Goal: Information Seeking & Learning: Learn about a topic

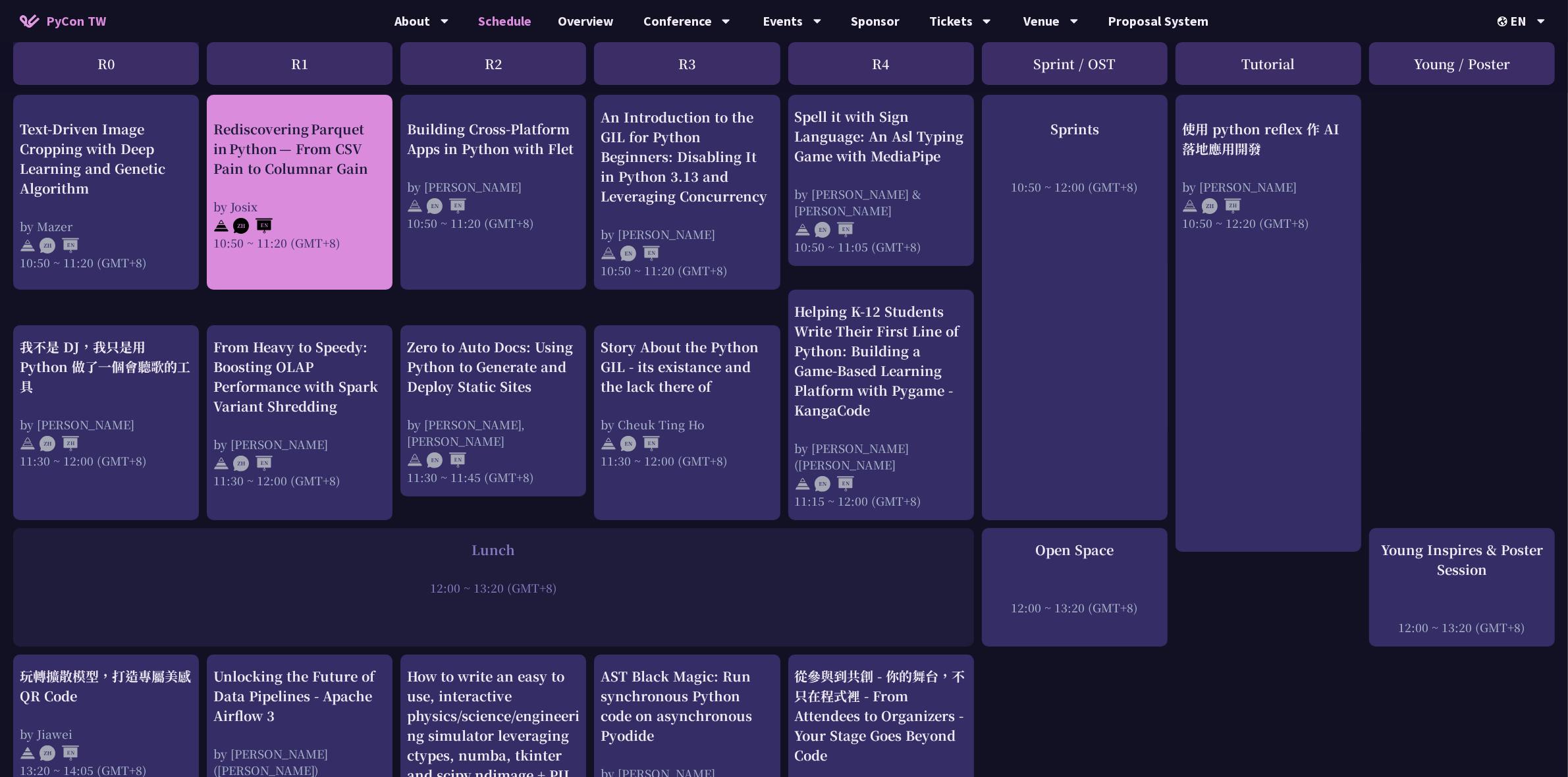
scroll to position [296, 0]
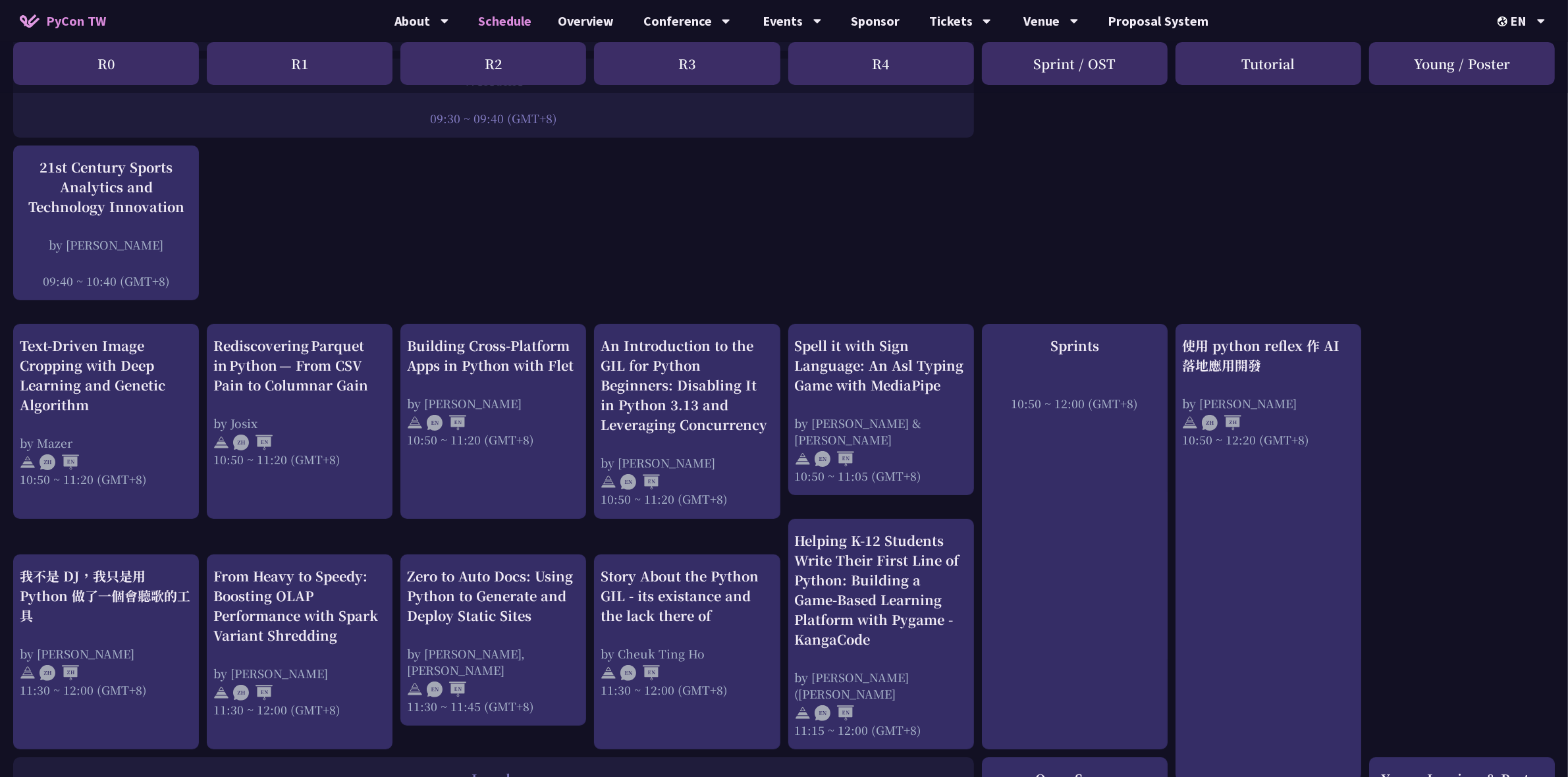
click at [474, 53] on div "R2" at bounding box center [493, 63] width 186 height 43
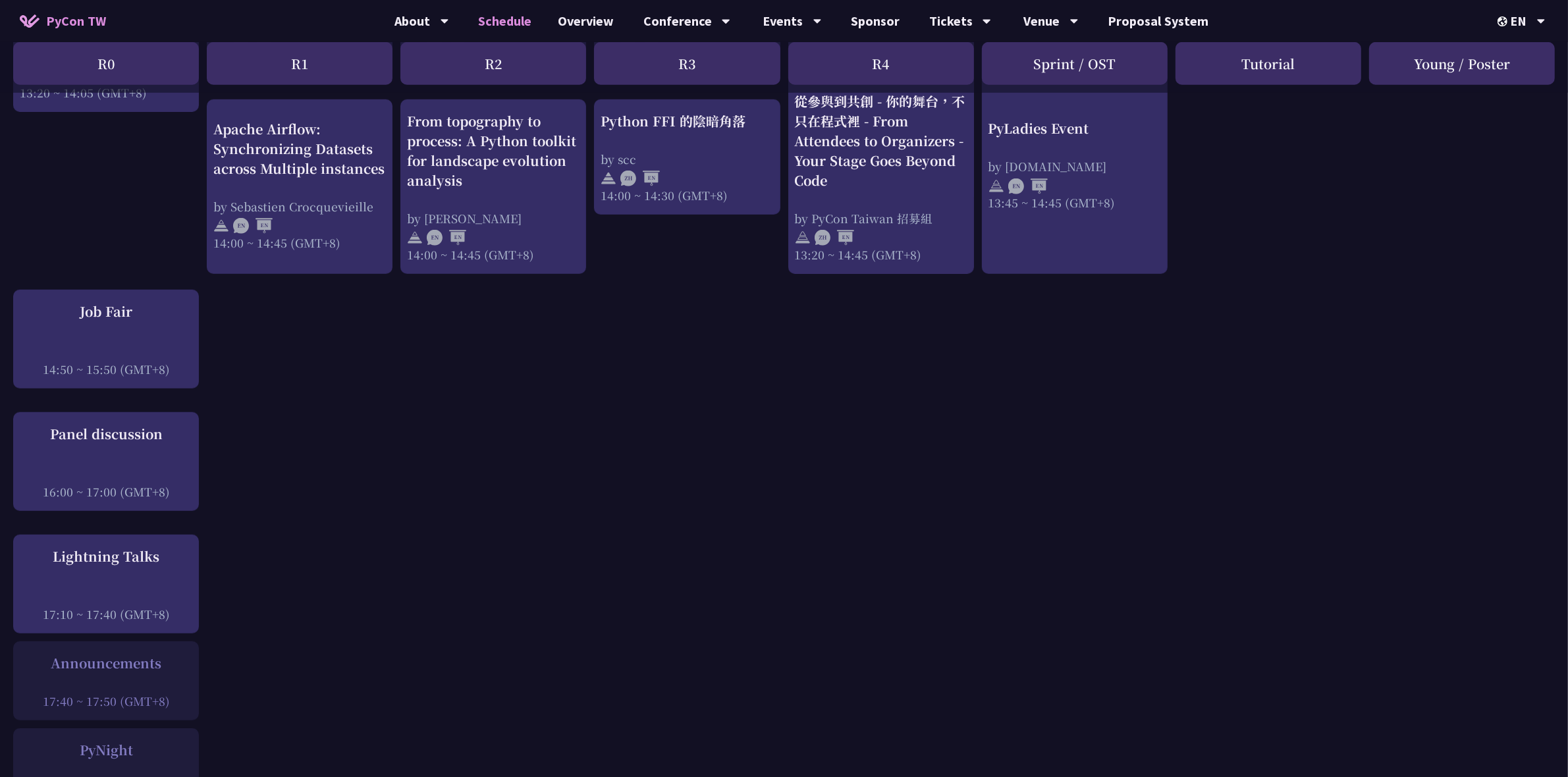
scroll to position [1383, 0]
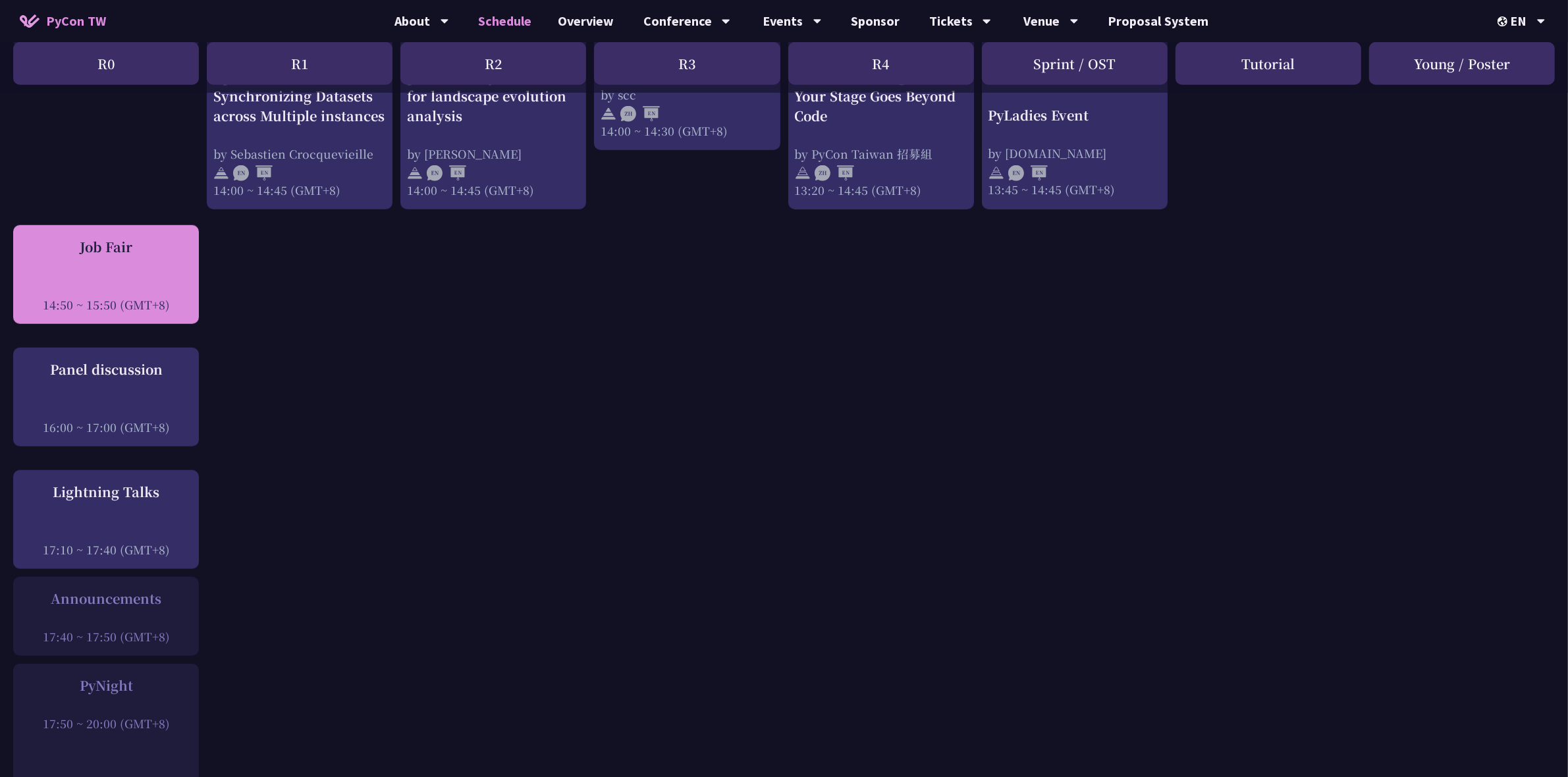
click at [127, 296] on div "14:50 ~ 15:50 (GMT+8)" at bounding box center [106, 304] width 172 height 17
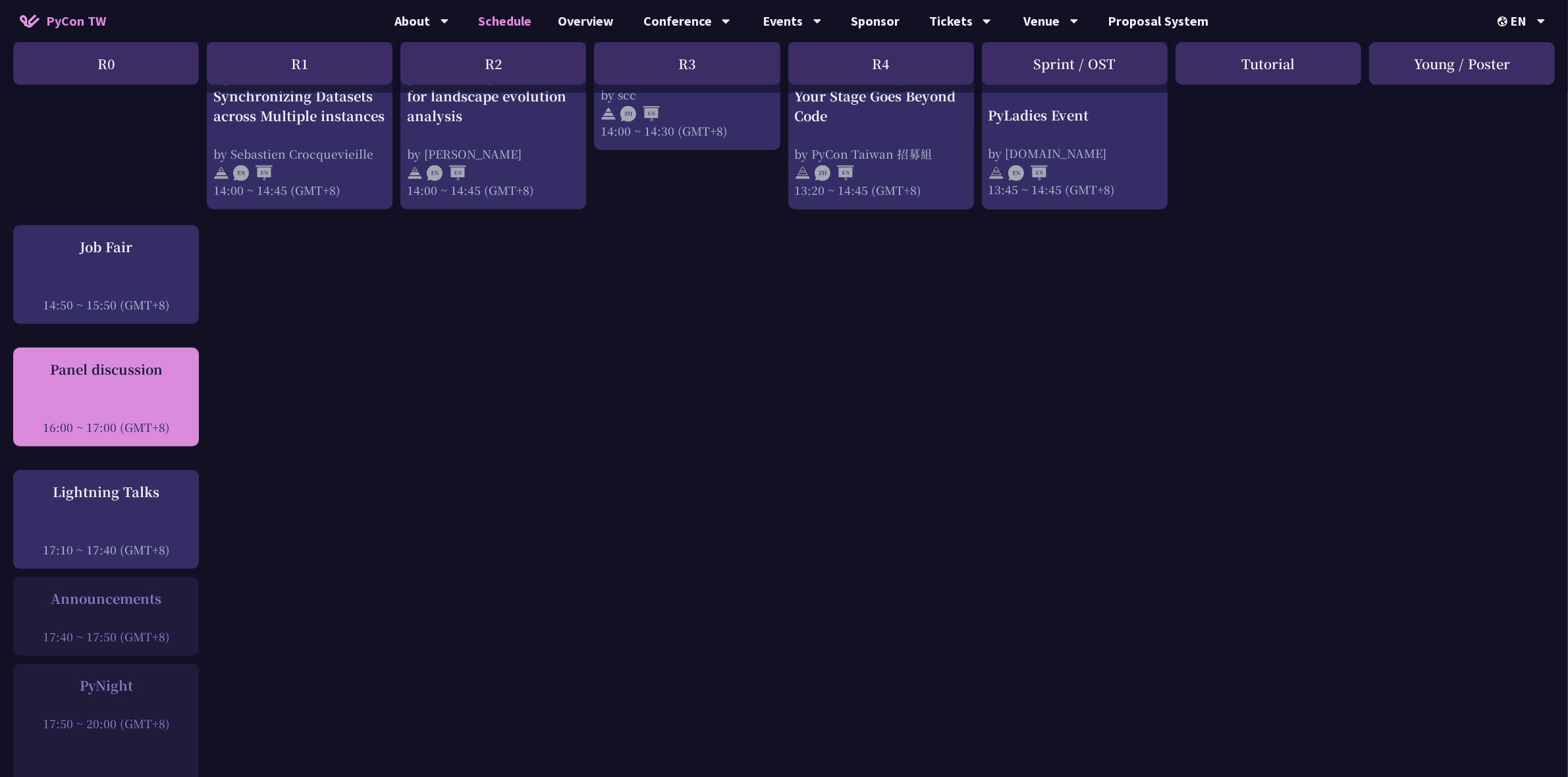
click at [153, 399] on div at bounding box center [106, 409] width 172 height 20
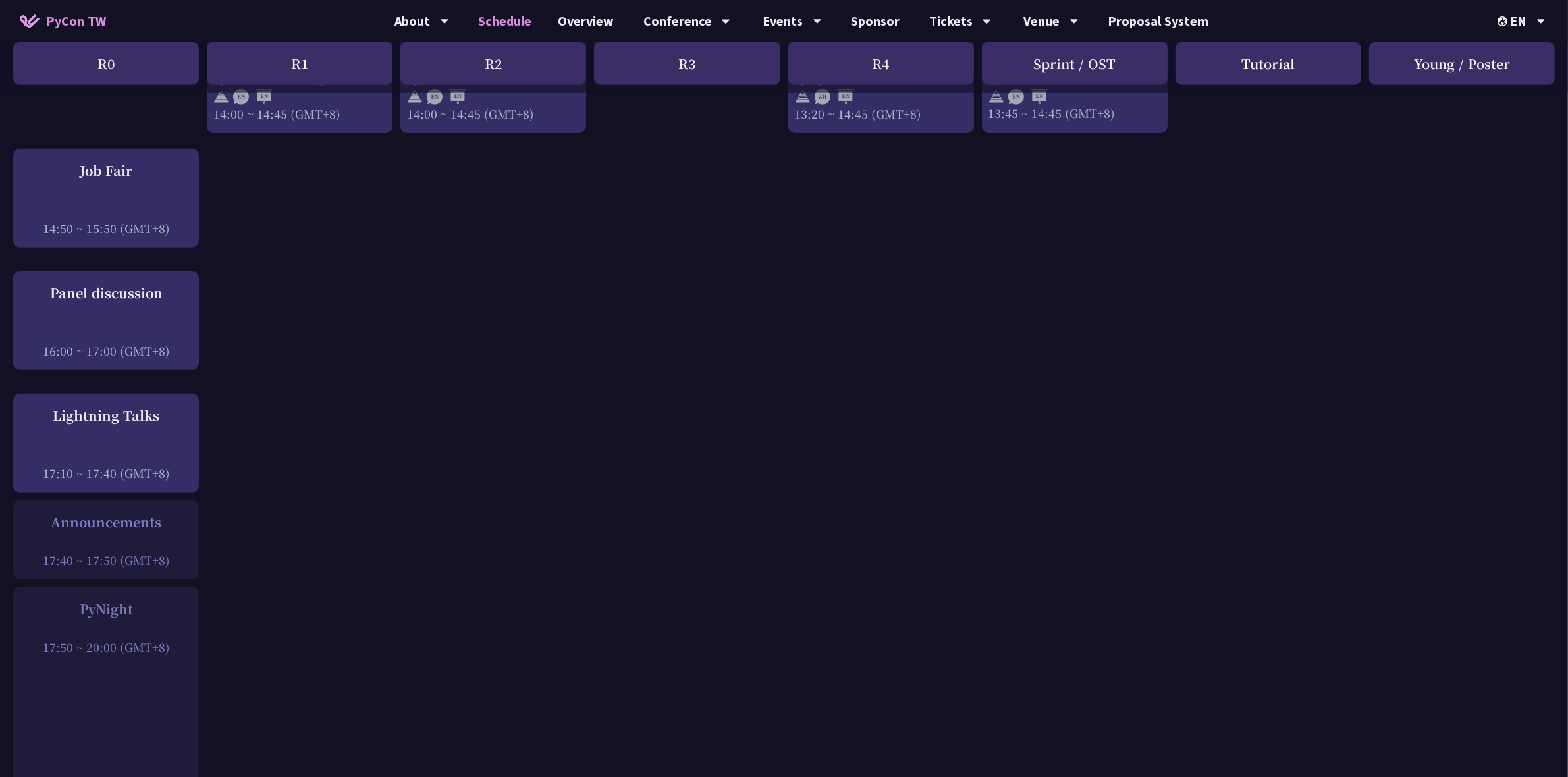
scroll to position [1482, 0]
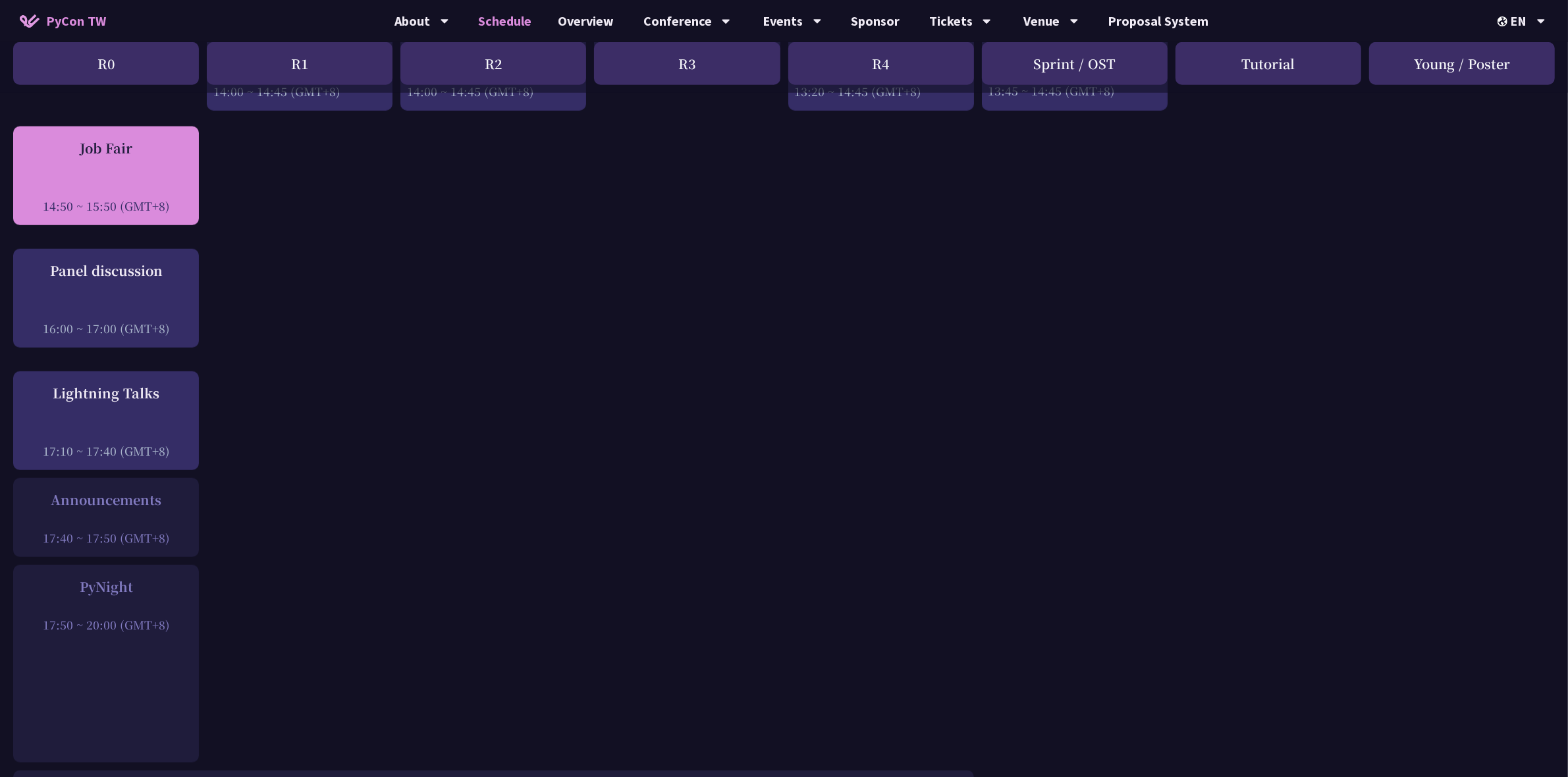
click at [106, 178] on div at bounding box center [106, 187] width 172 height 20
click at [61, 178] on div at bounding box center [106, 187] width 172 height 20
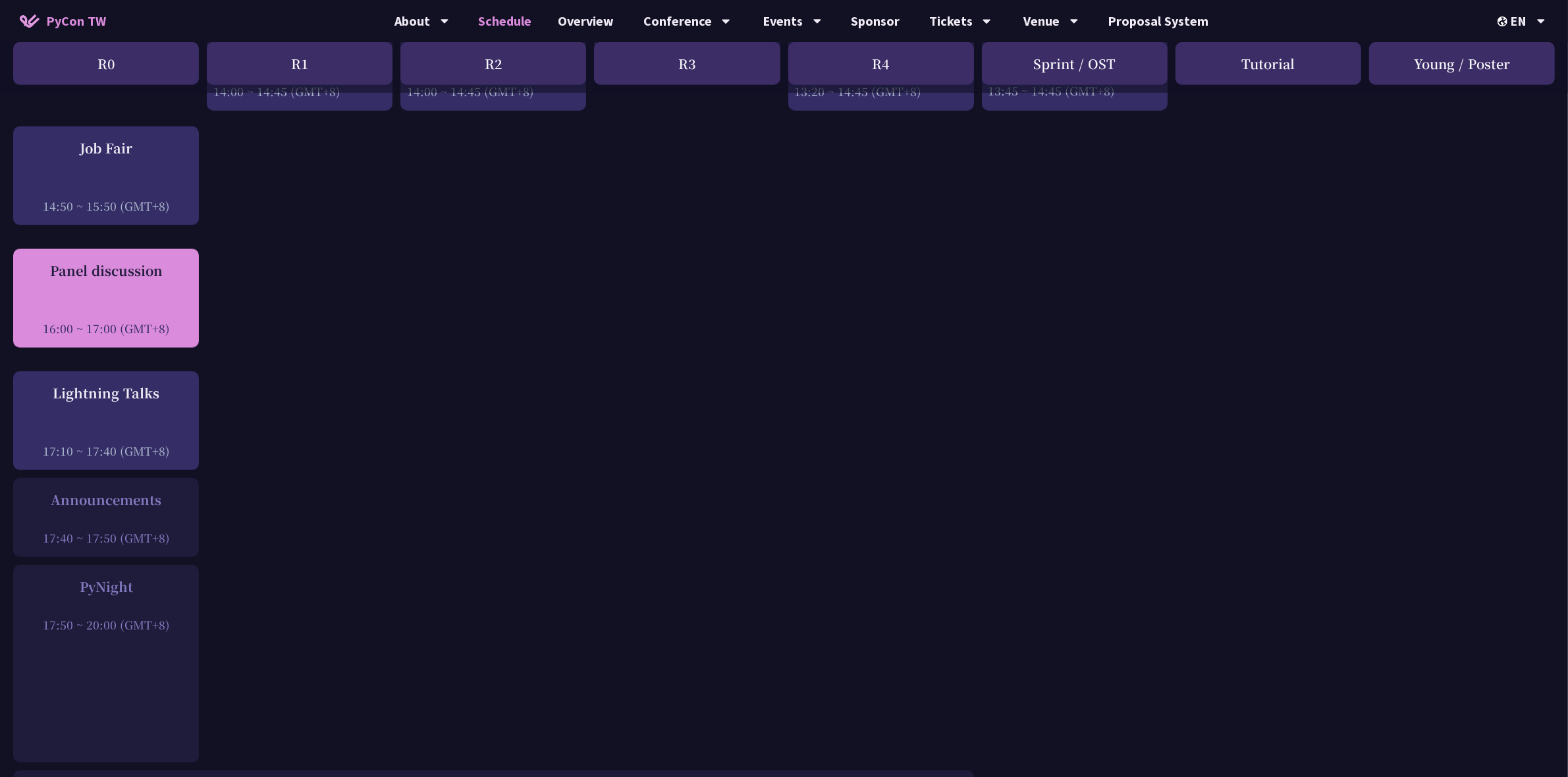
click at [138, 320] on div "16:00 ~ 17:00 (GMT+8)" at bounding box center [106, 328] width 172 height 17
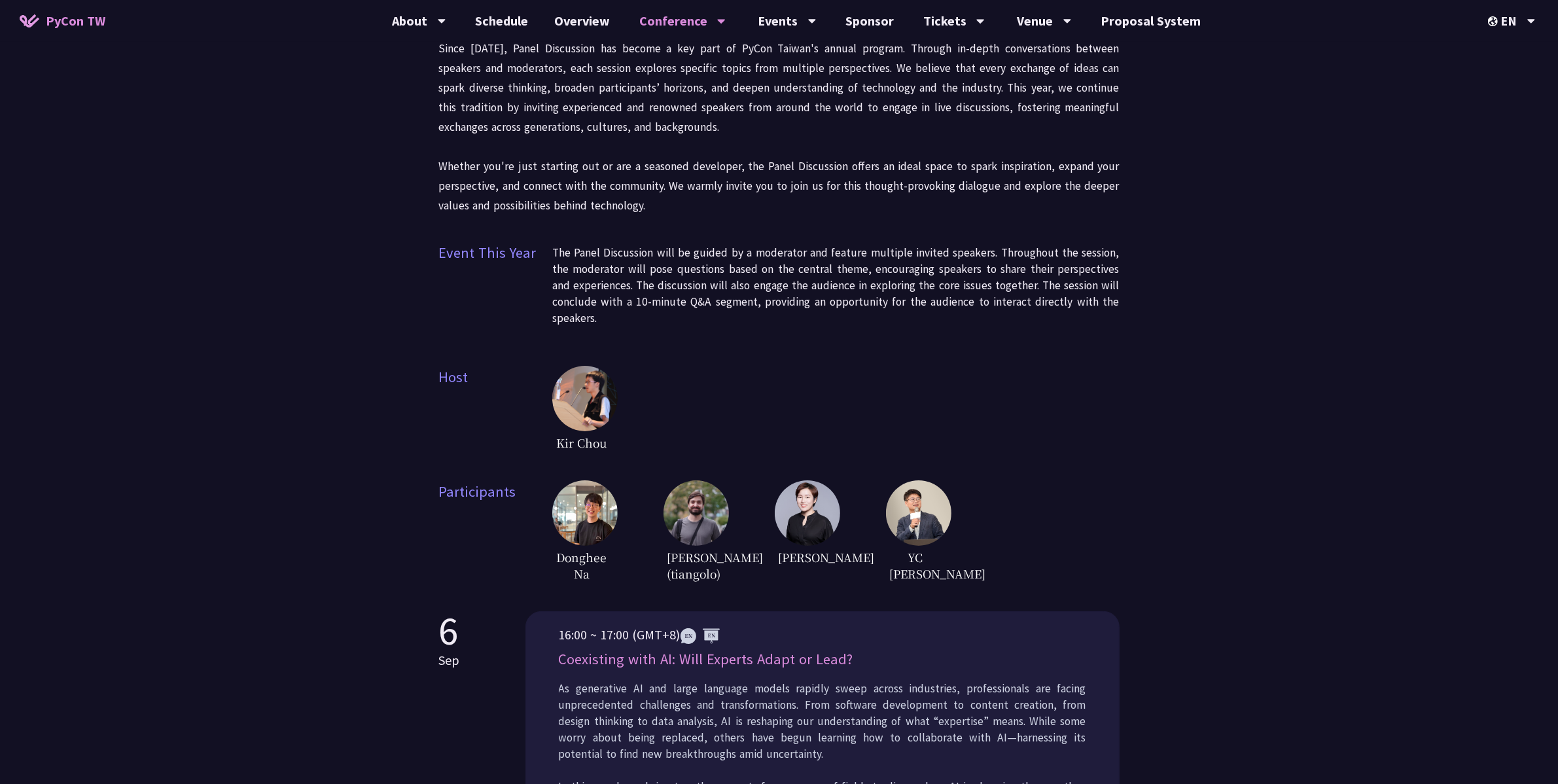
scroll to position [294, 0]
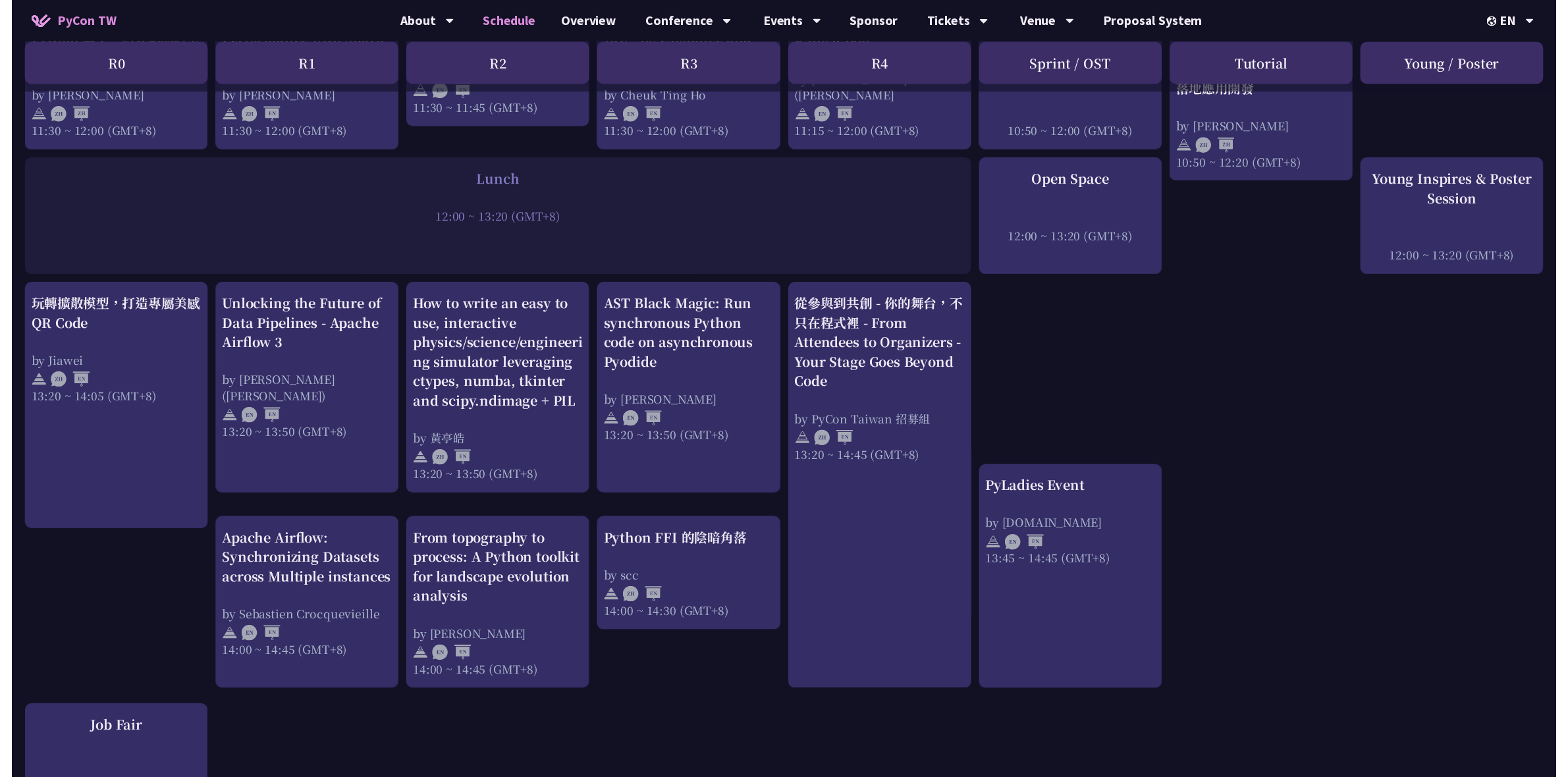
scroll to position [1482, 0]
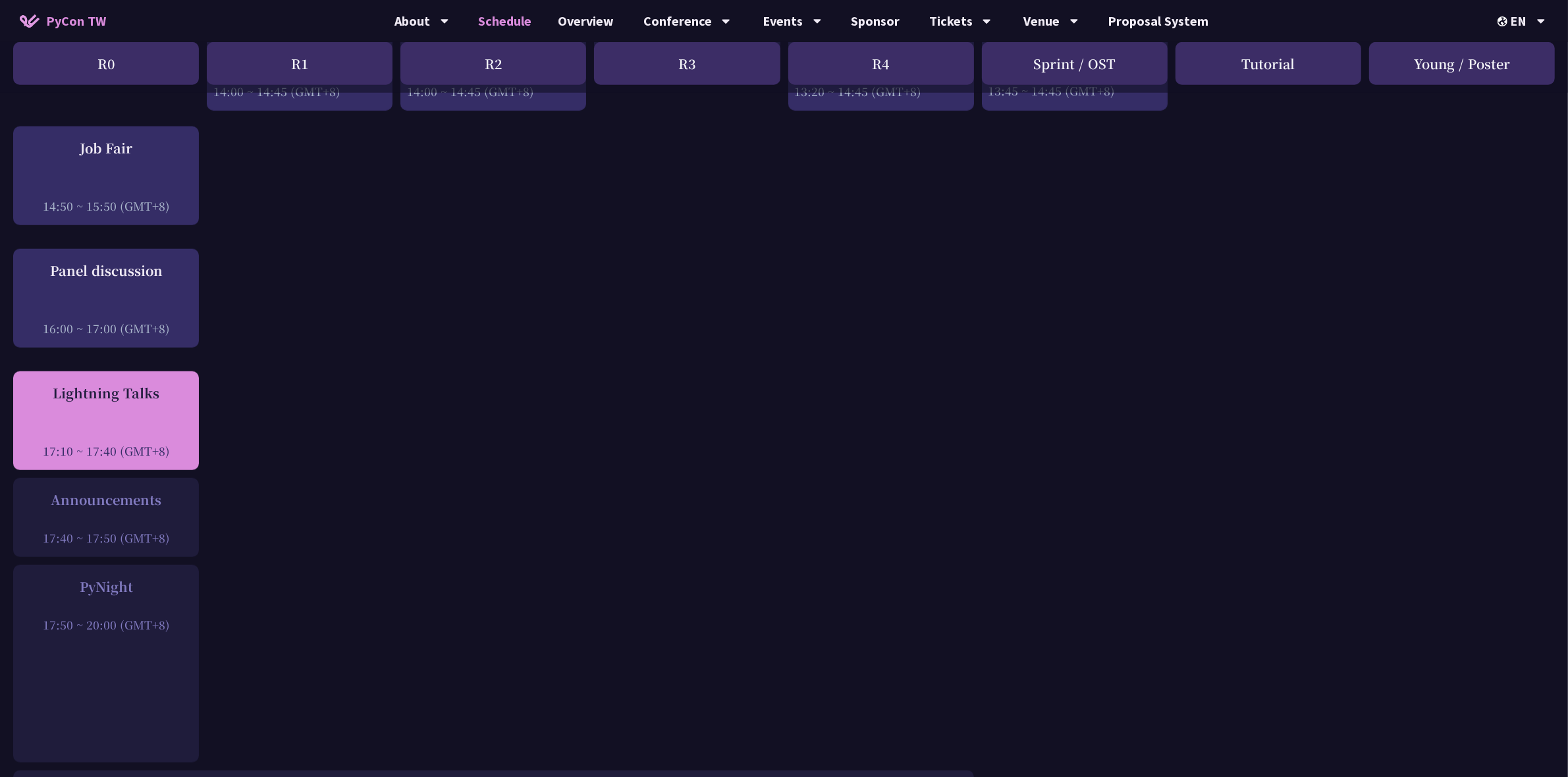
click at [122, 443] on div "17:10 ~ 17:40 (GMT+8)" at bounding box center [106, 451] width 172 height 17
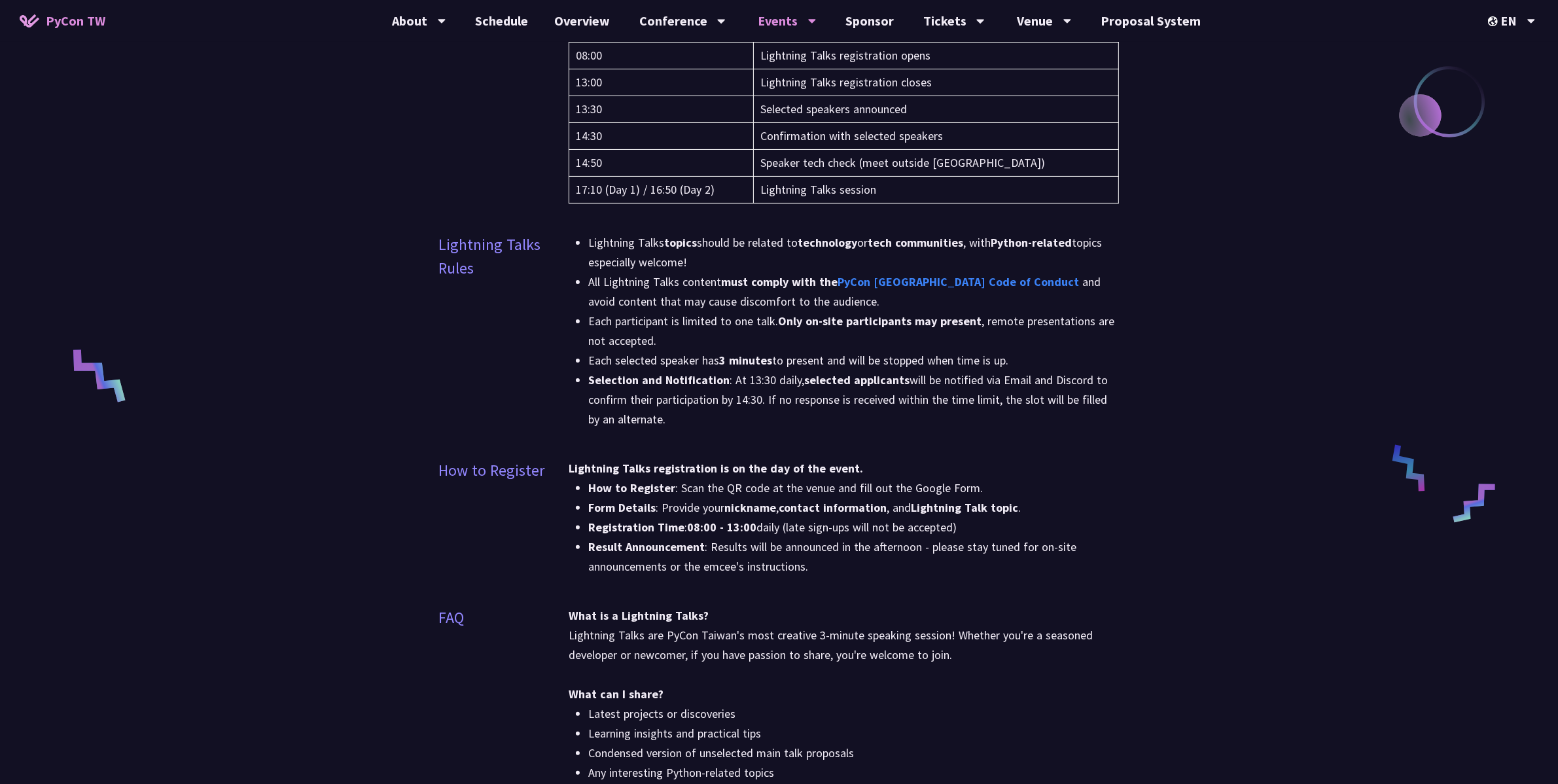
drag, startPoint x: 728, startPoint y: 399, endPoint x: 720, endPoint y: 380, distance: 20.6
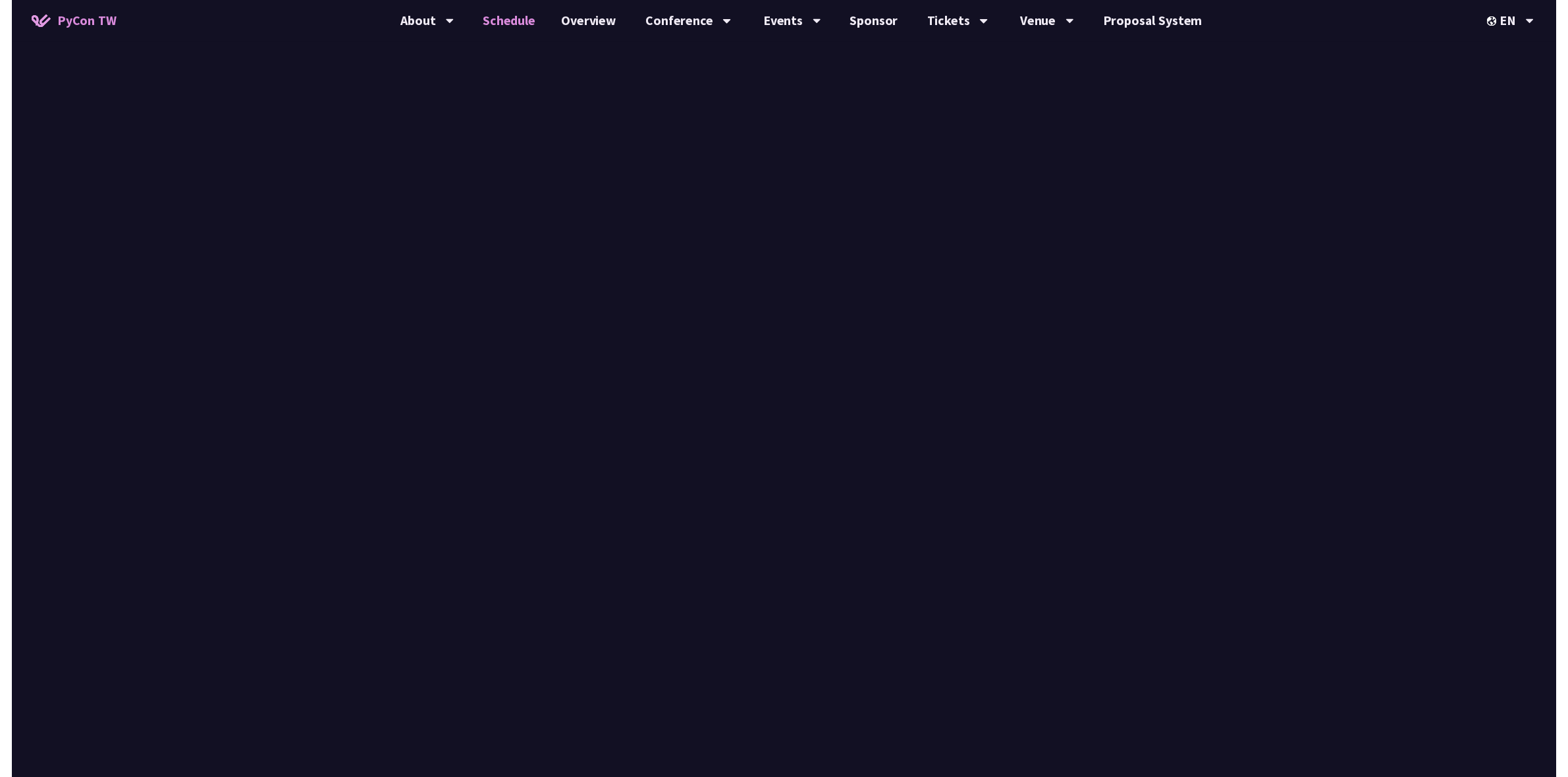
scroll to position [1482, 0]
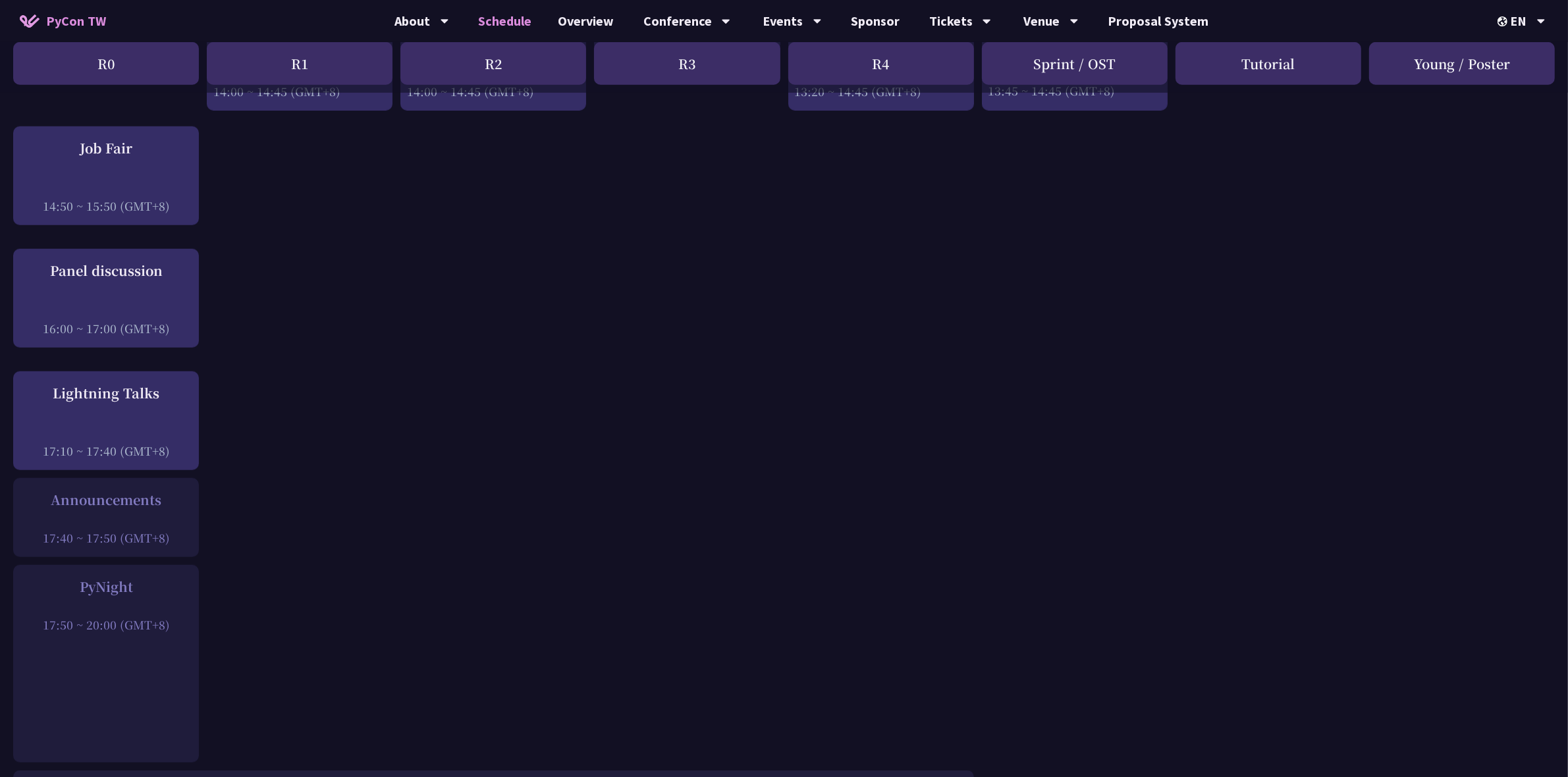
click at [121, 510] on div at bounding box center [106, 519] width 172 height 20
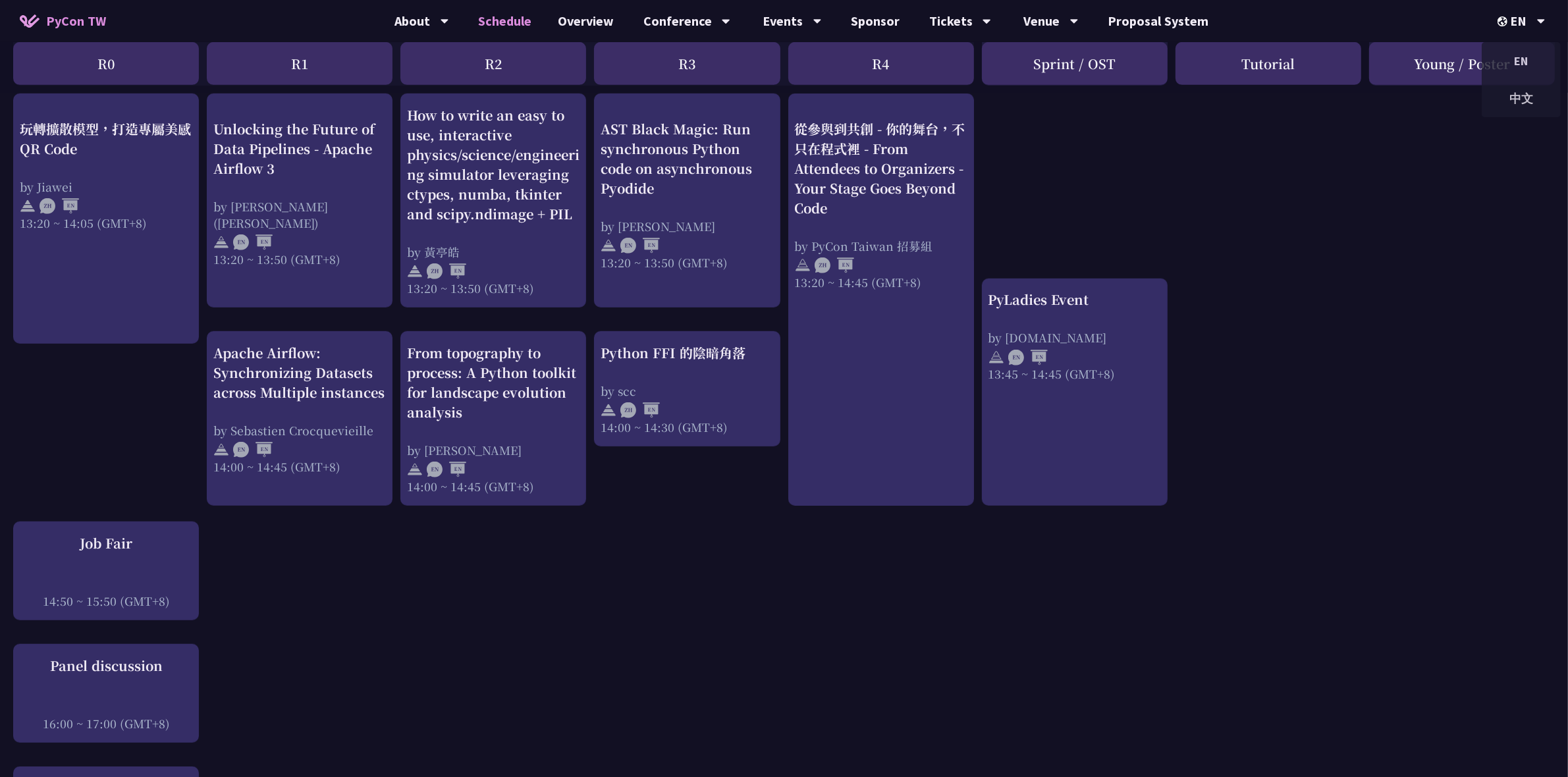
scroll to position [691, 0]
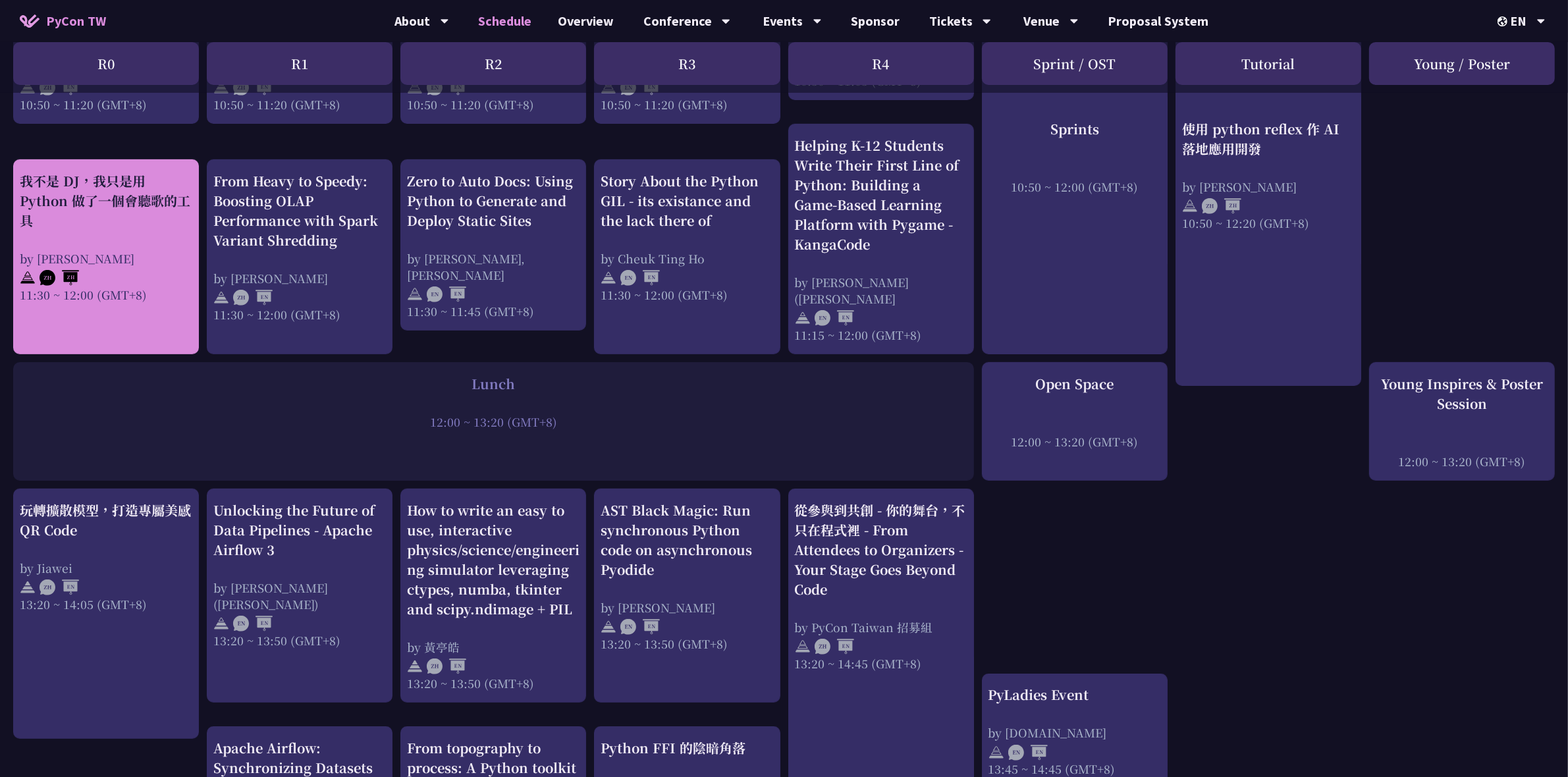
click at [110, 193] on div "我不是 DJ，我只是用 Python 做了一個會聽歌的工具" at bounding box center [106, 201] width 172 height 60
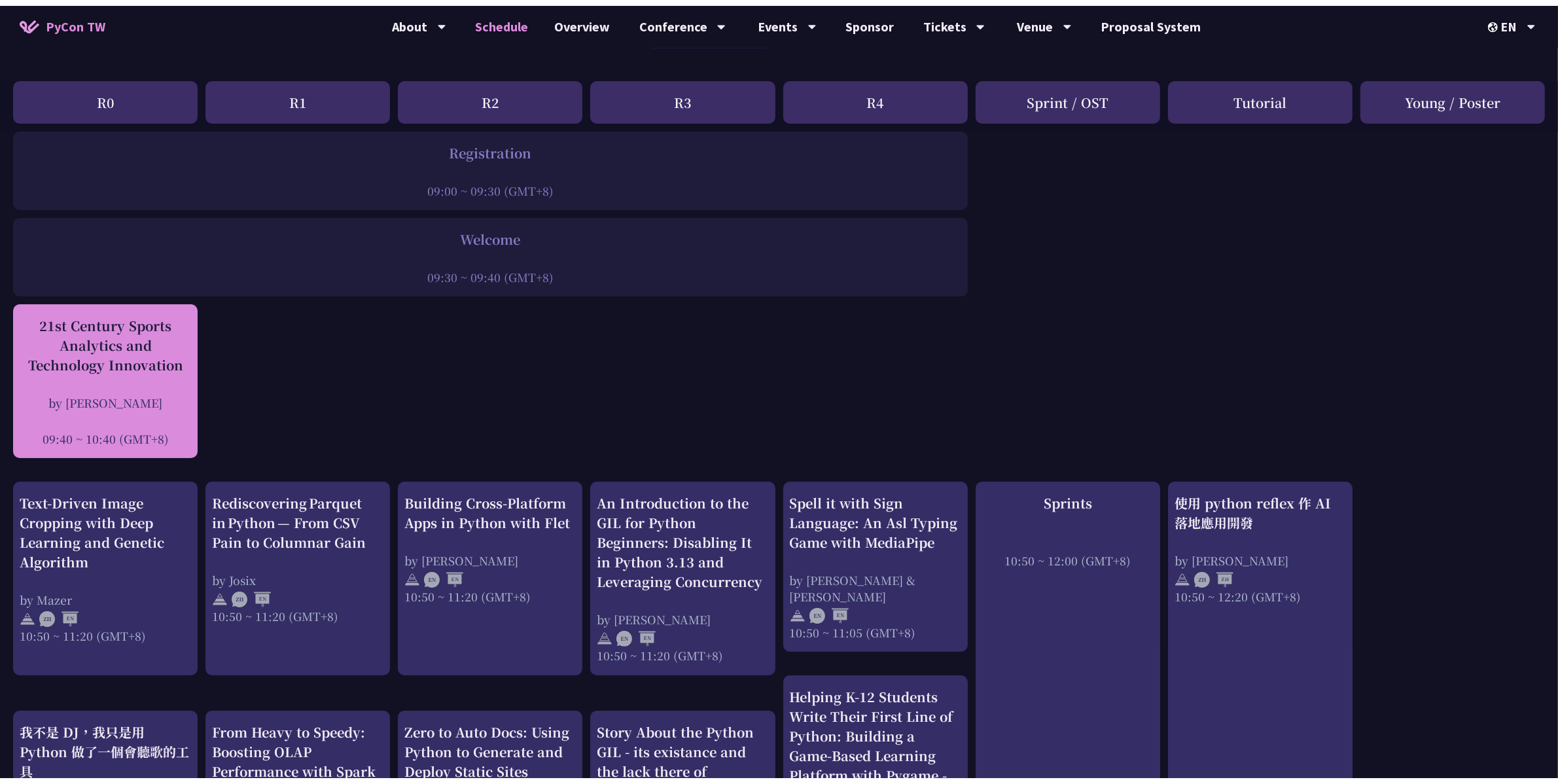
scroll to position [98, 0]
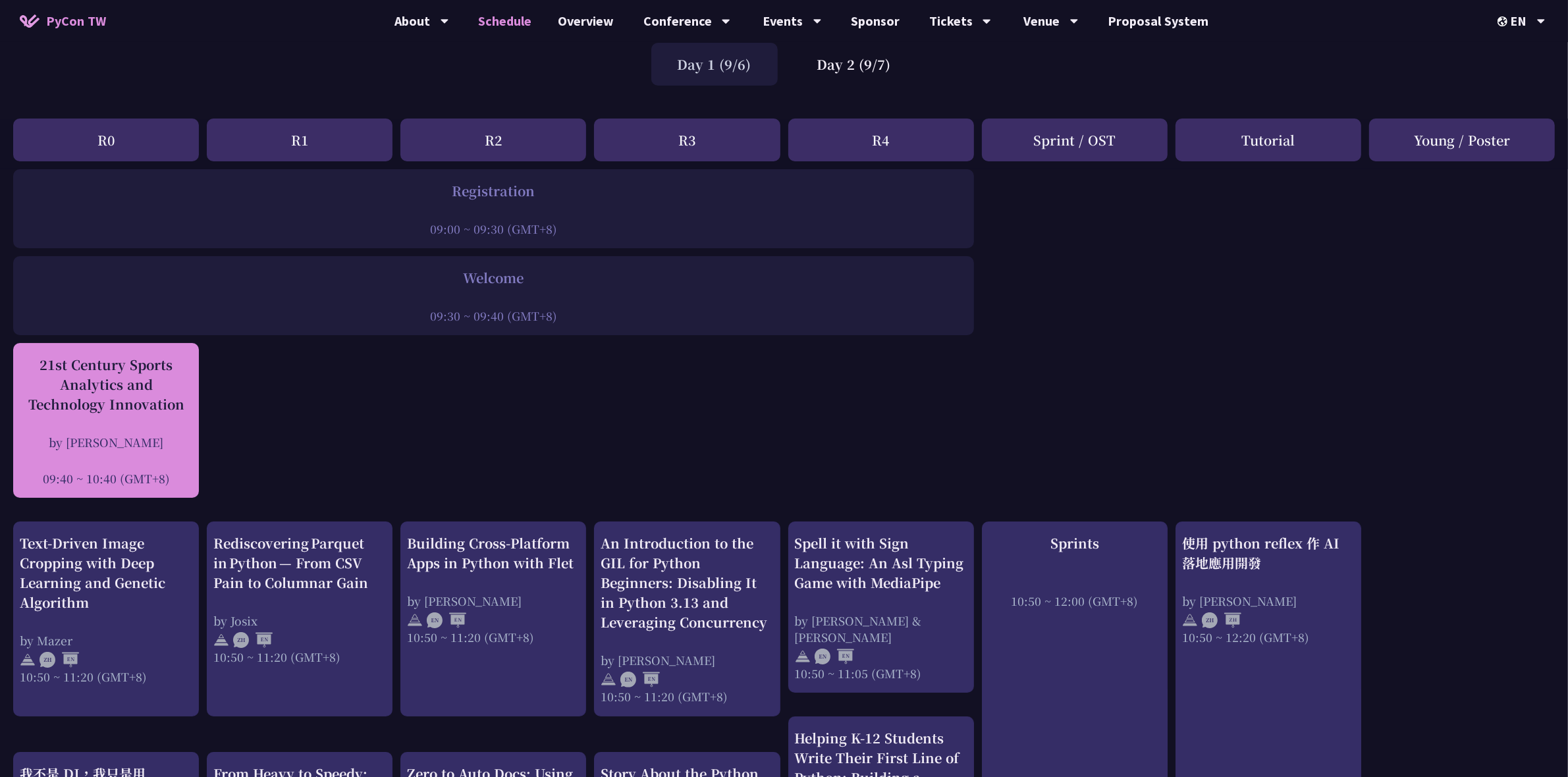
click at [152, 420] on div "21st Century Sports Analytics and Technology Innovation by Tica Lin 09:40 ~ 10:…" at bounding box center [106, 421] width 172 height 132
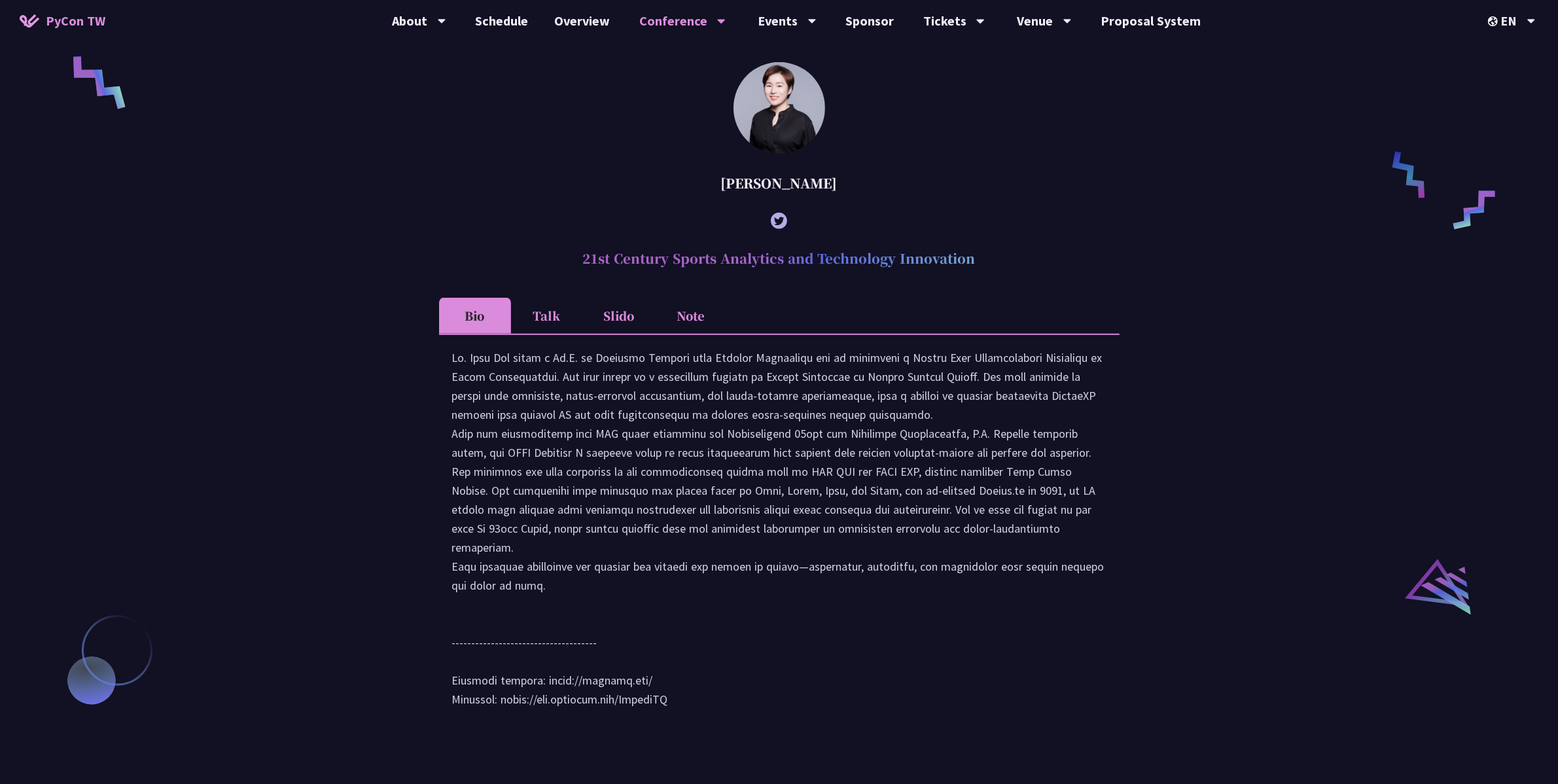
scroll to position [1182, 0]
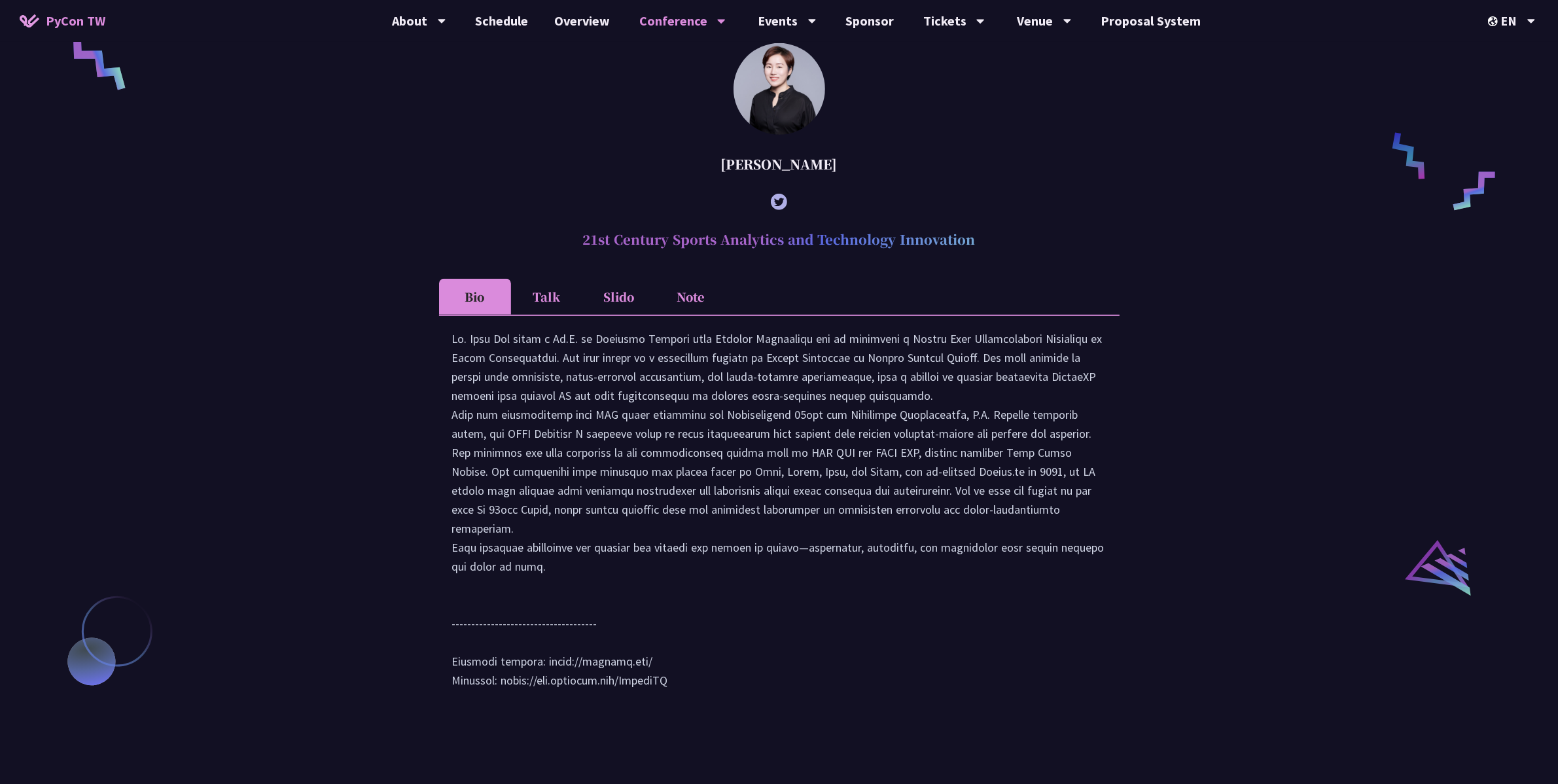
click at [540, 315] on li "Talk" at bounding box center [547, 297] width 72 height 36
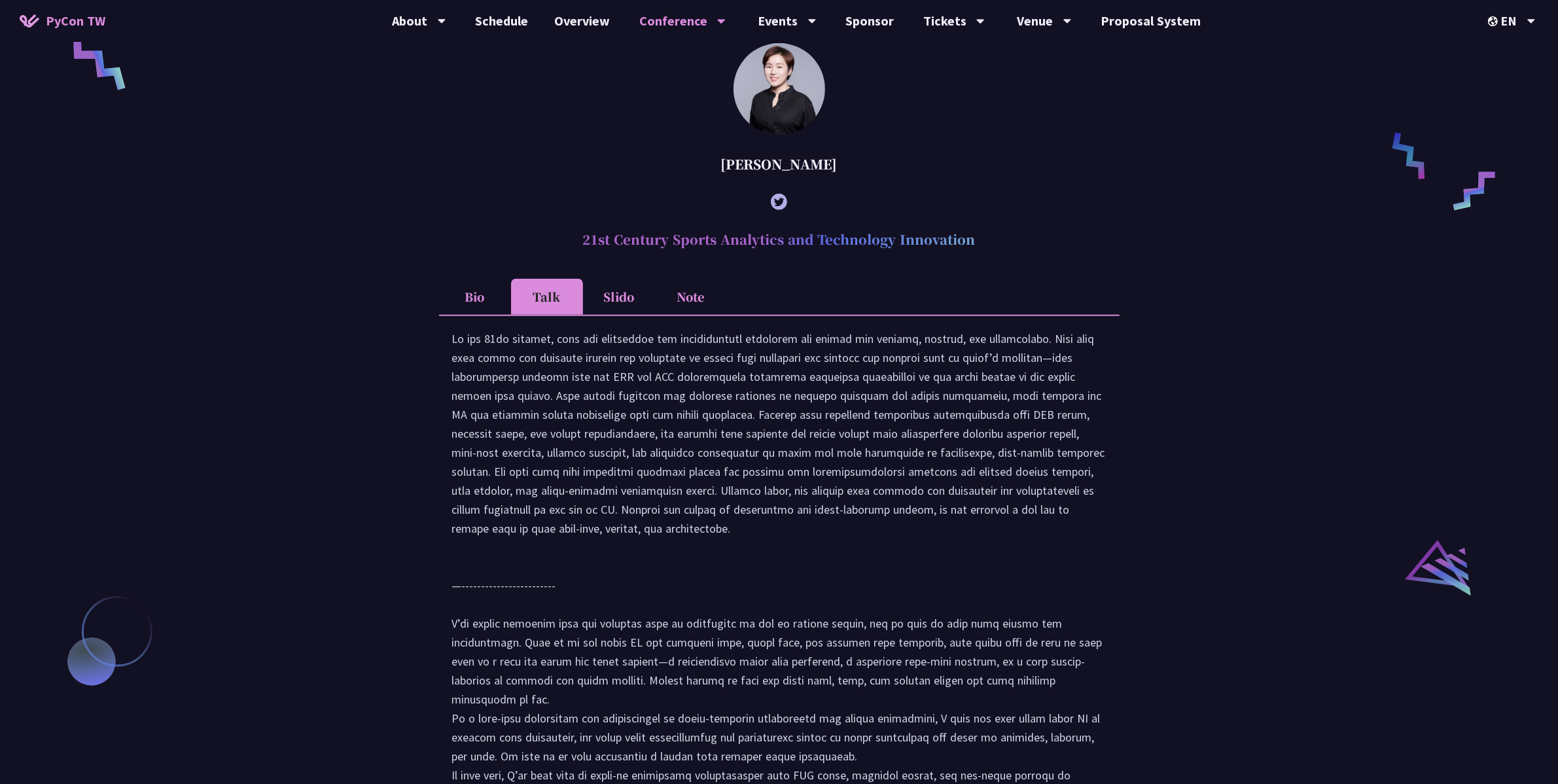
click at [494, 315] on li "Bio" at bounding box center [475, 297] width 72 height 36
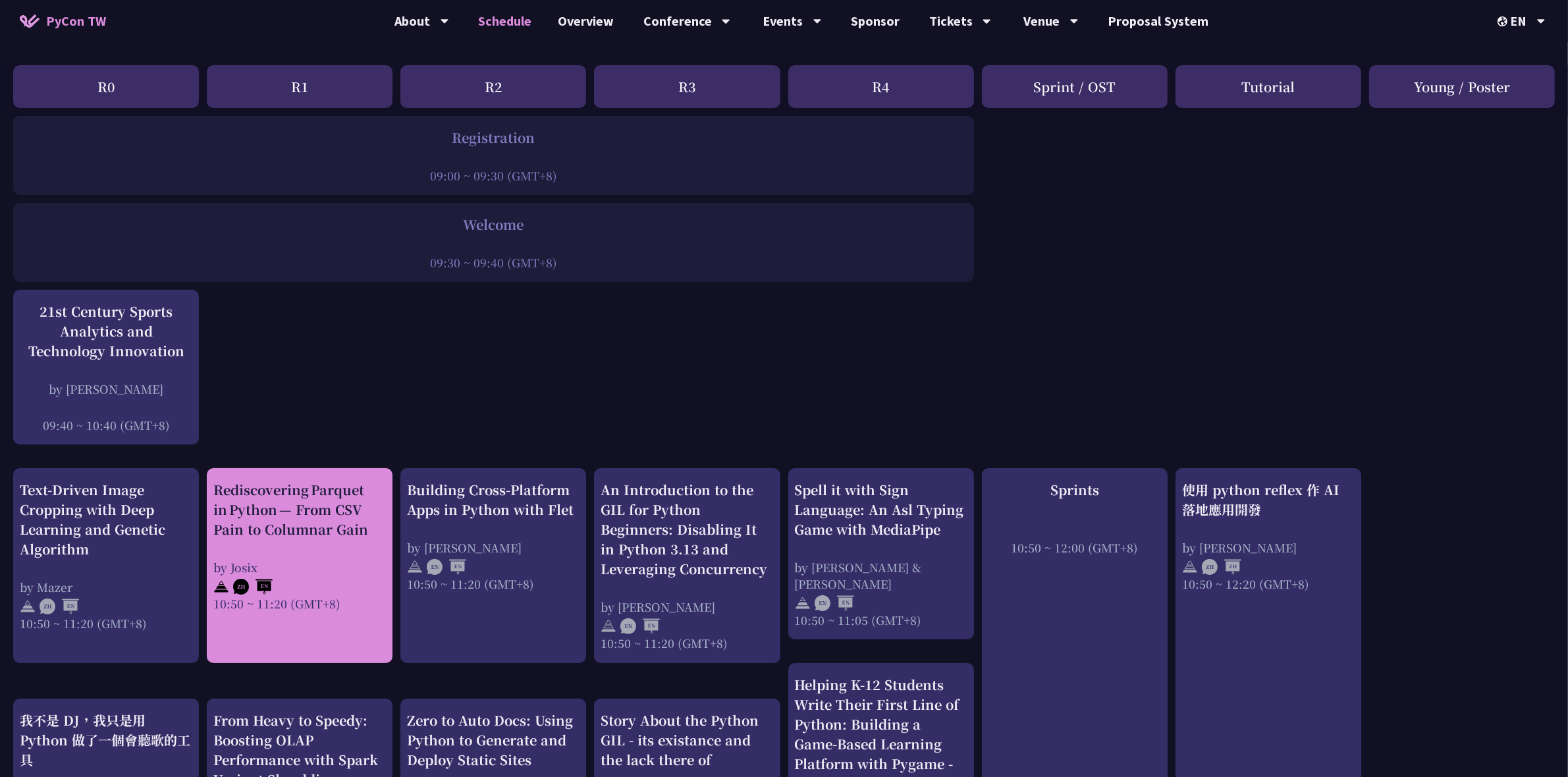
scroll to position [198, 0]
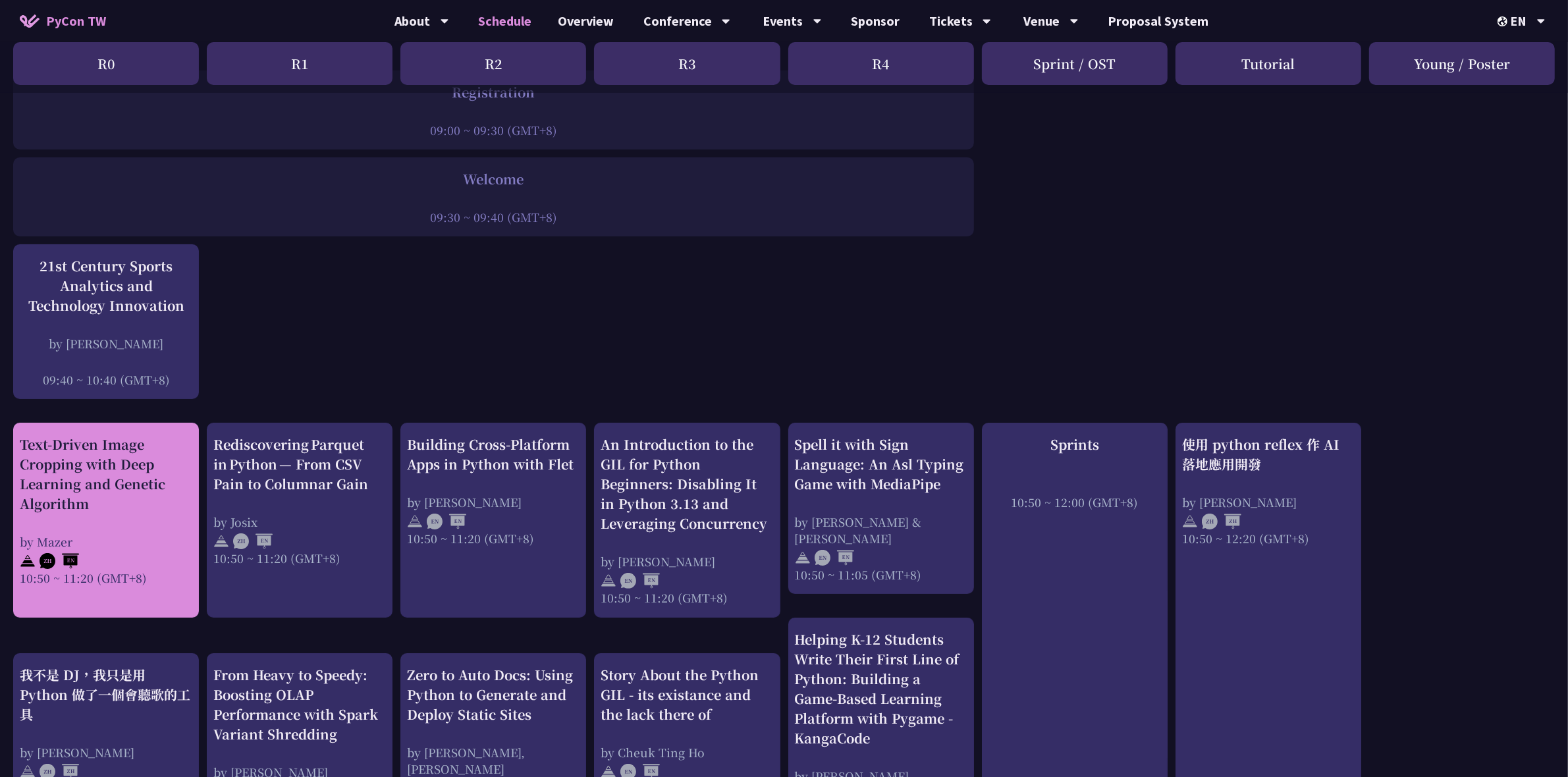
click at [139, 456] on div "Text-Driven Image Cropping with Deep Learning and Genetic Algorithm" at bounding box center [106, 475] width 172 height 79
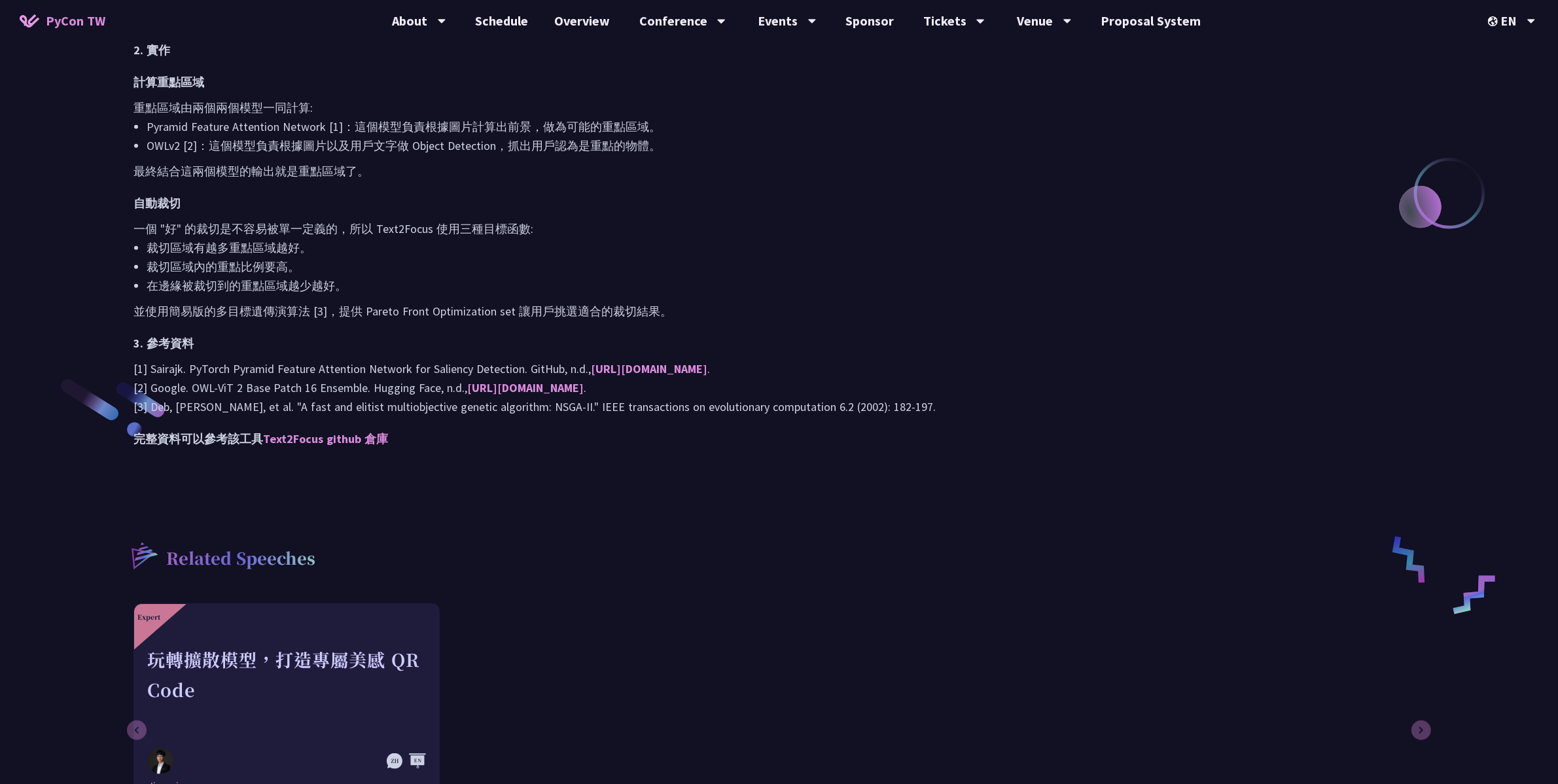
scroll to position [1374, 0]
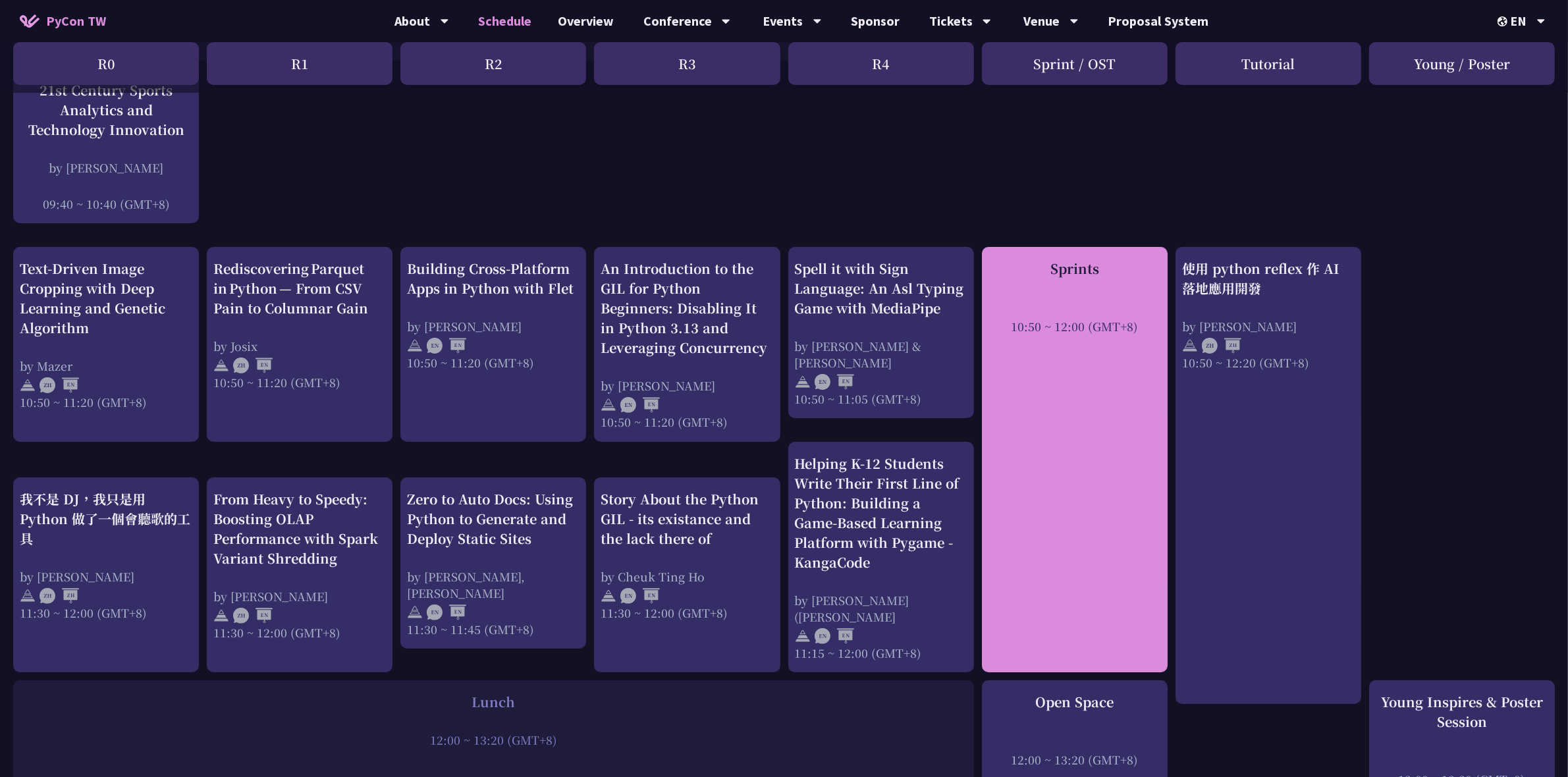
scroll to position [395, 0]
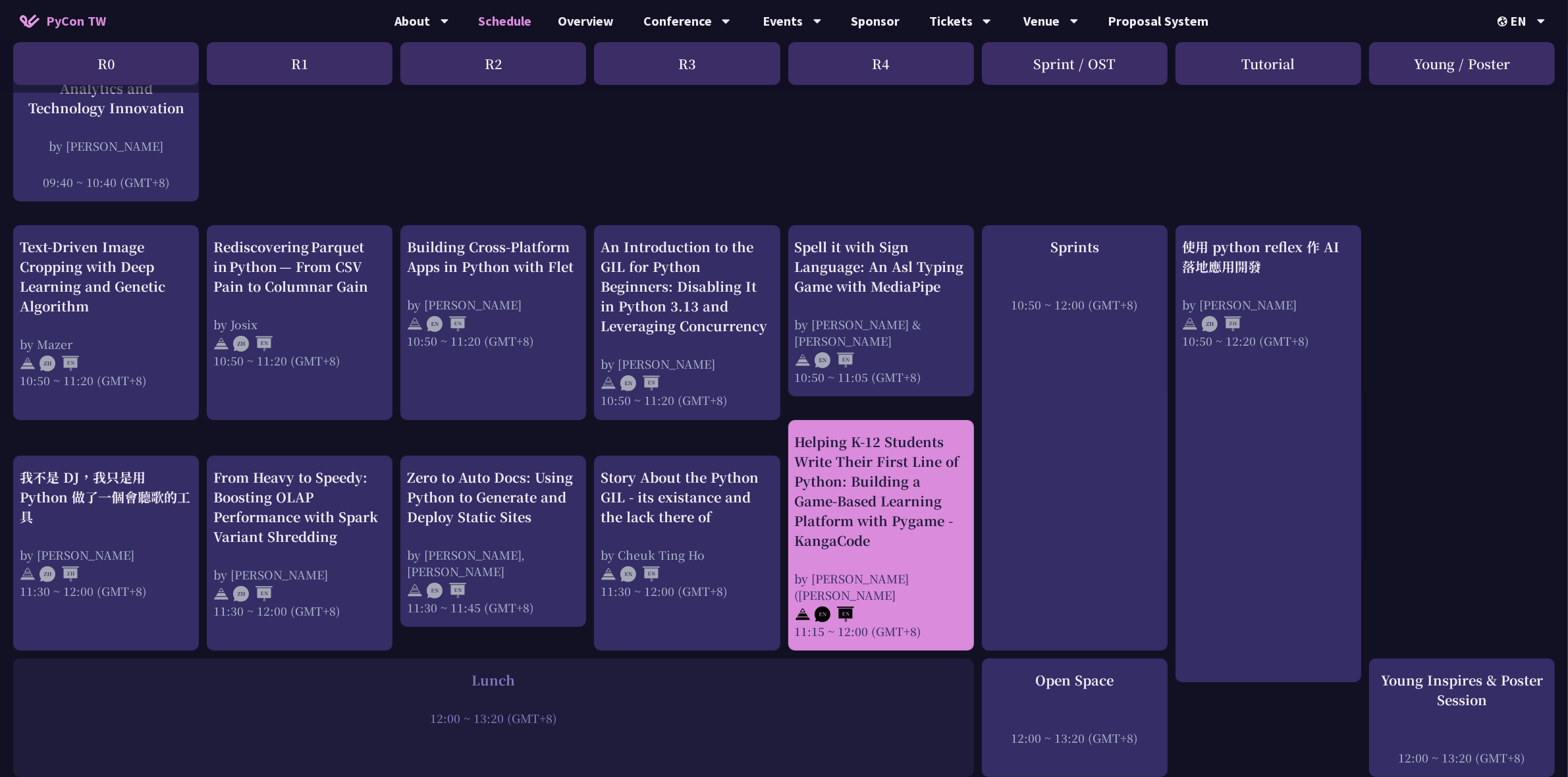
click at [957, 519] on div "Helping K-12 Students Write Their First Line of Python: Building a Game-Based L…" at bounding box center [880, 490] width 172 height 118
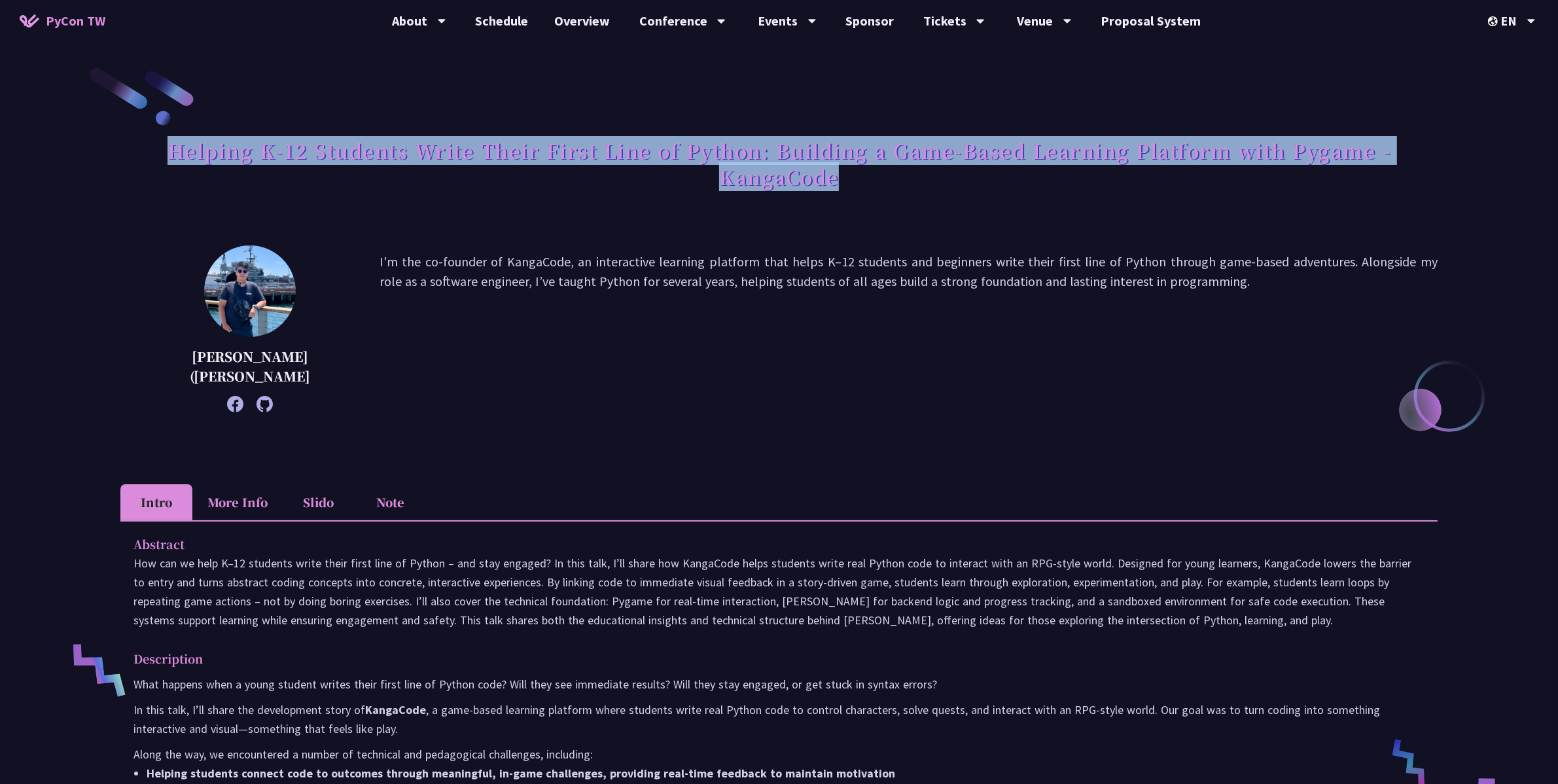
drag, startPoint x: 168, startPoint y: 157, endPoint x: 938, endPoint y: 194, distance: 770.9
click at [962, 183] on h1 "Helping K-12 Students Write Their First Line of Python: Building a Game-Based L…" at bounding box center [779, 163] width 1317 height 65
click at [954, 191] on div at bounding box center [954, 191] width 0 height 0
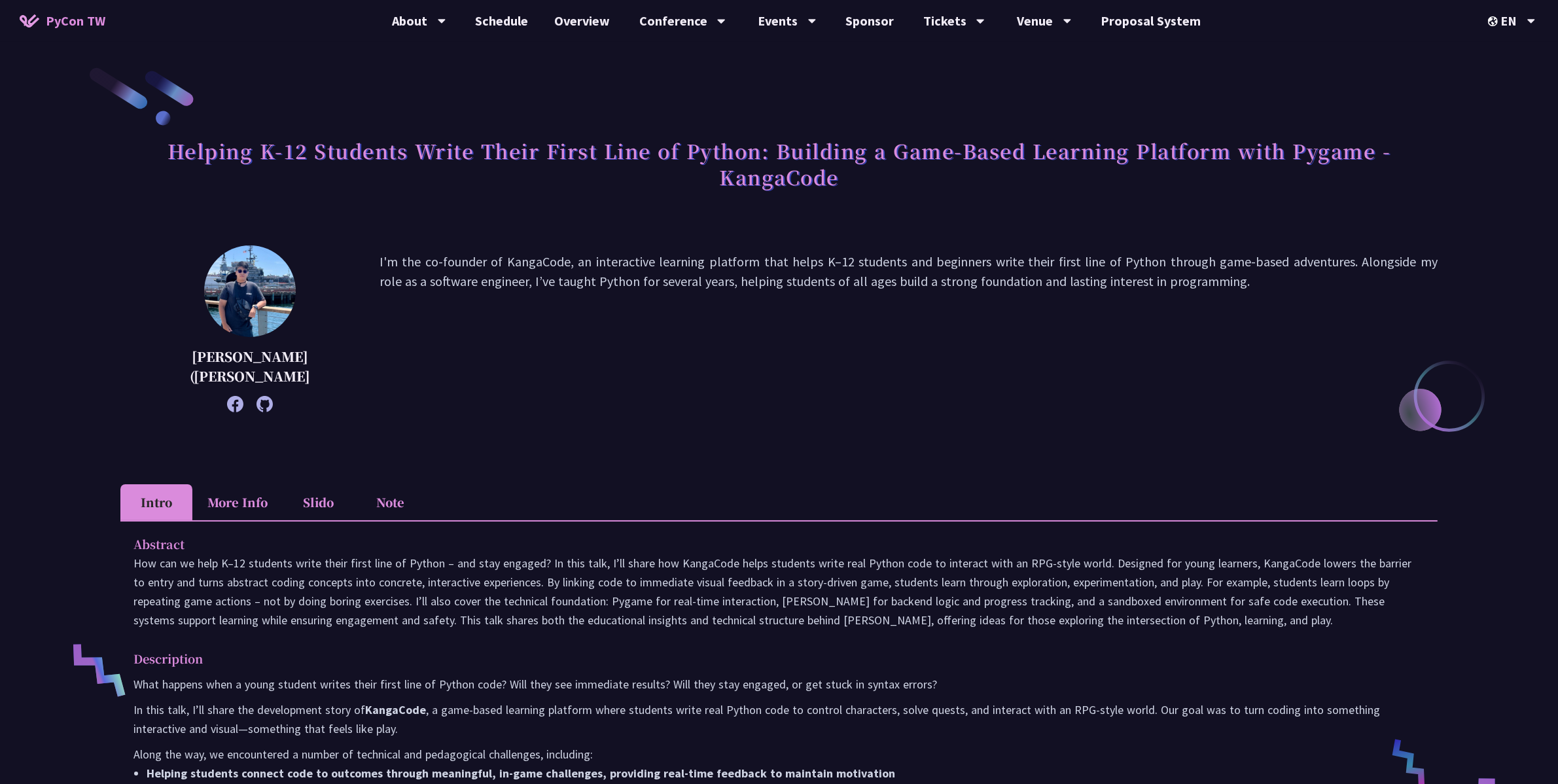
click at [1085, 423] on div "Chieh-Hung (Jeff) Cheng I'm the co-founder of KangaCode, an interactive learnin…" at bounding box center [779, 348] width 1317 height 206
drag, startPoint x: 774, startPoint y: 259, endPoint x: 852, endPoint y: 263, distance: 78.1
click at [852, 263] on p "I'm the co-founder of KangaCode, an interactive learning platform that helps K–…" at bounding box center [909, 328] width 1059 height 154
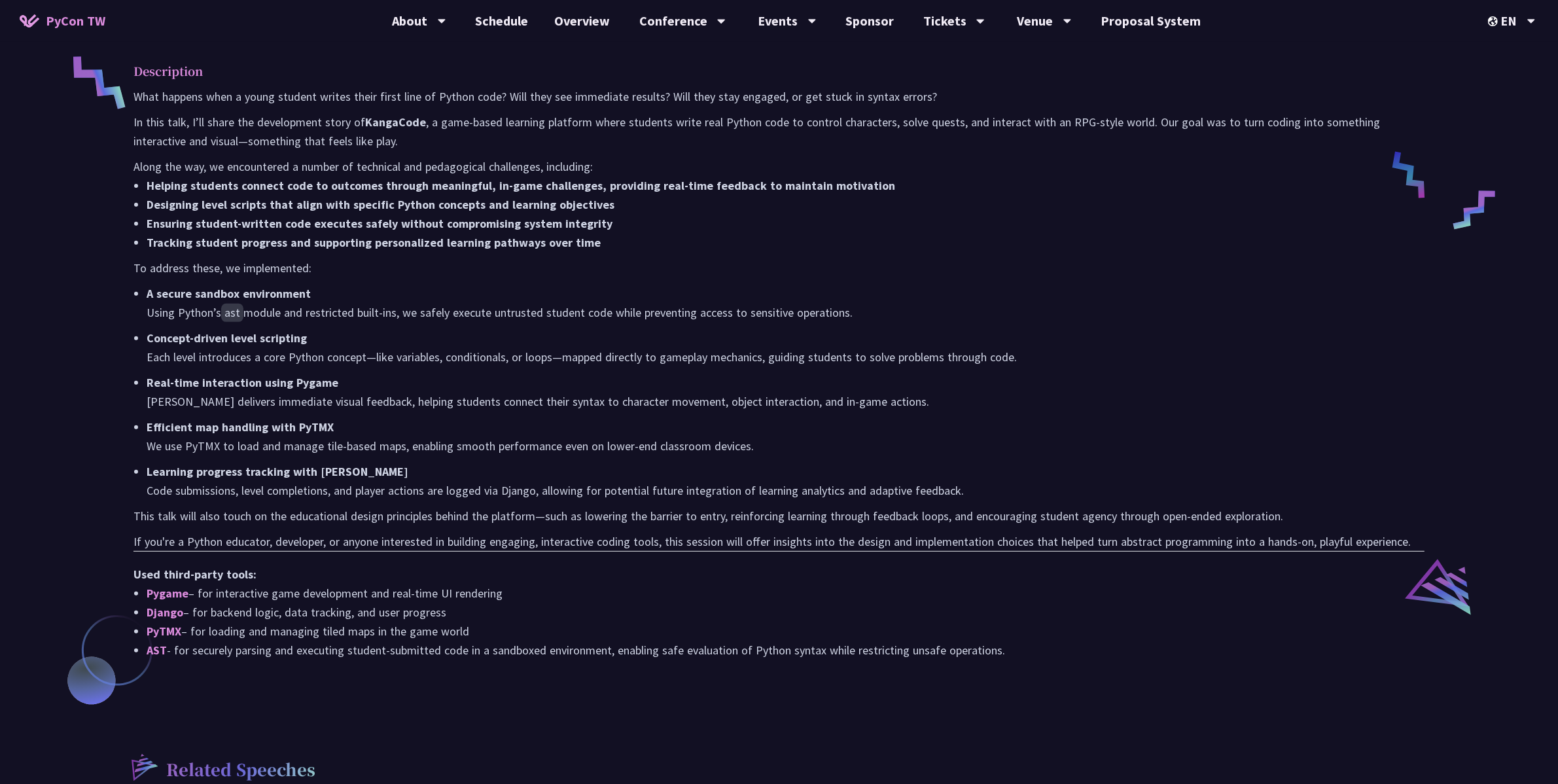
scroll to position [589, 0]
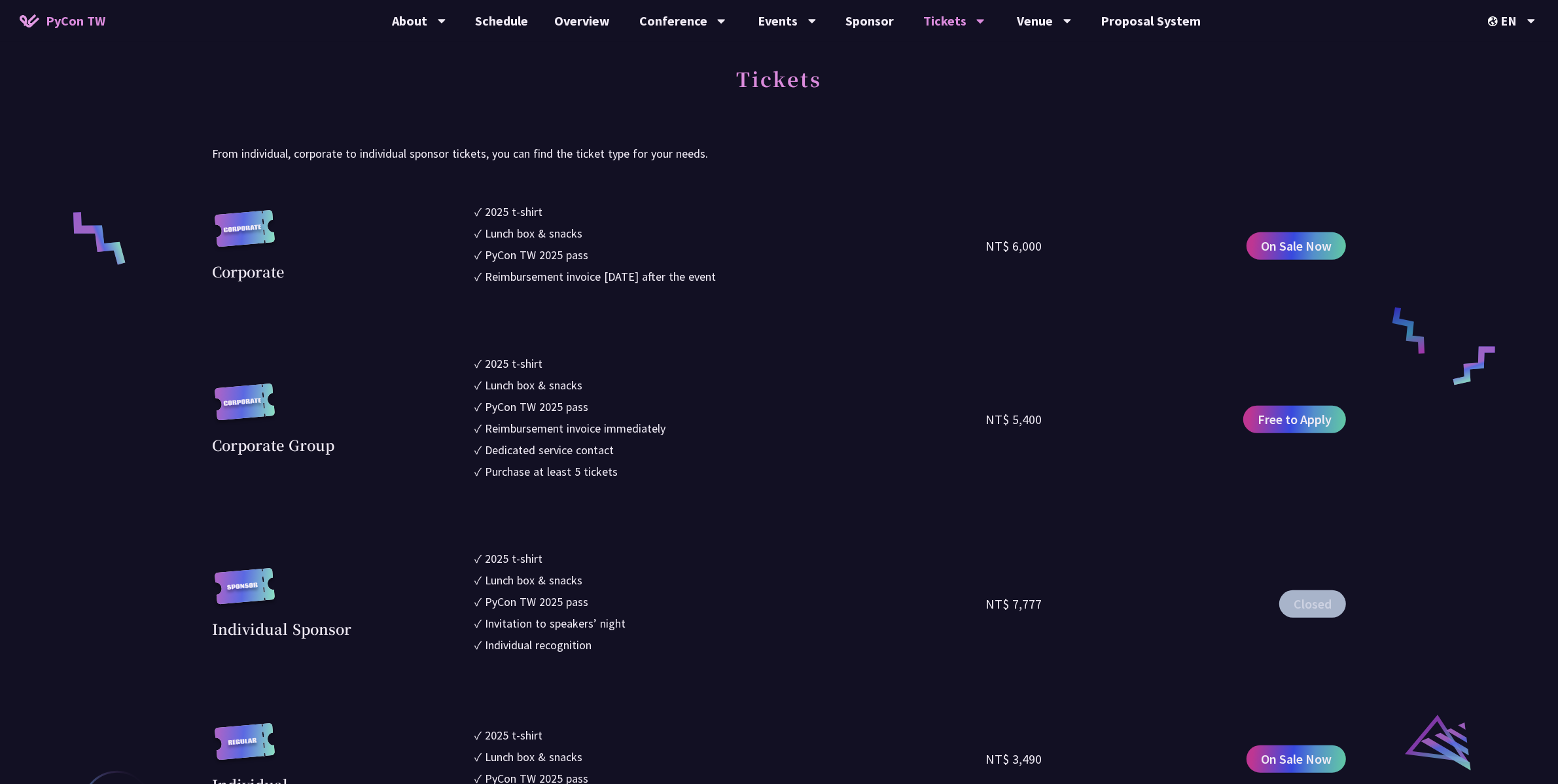
scroll to position [1080, 0]
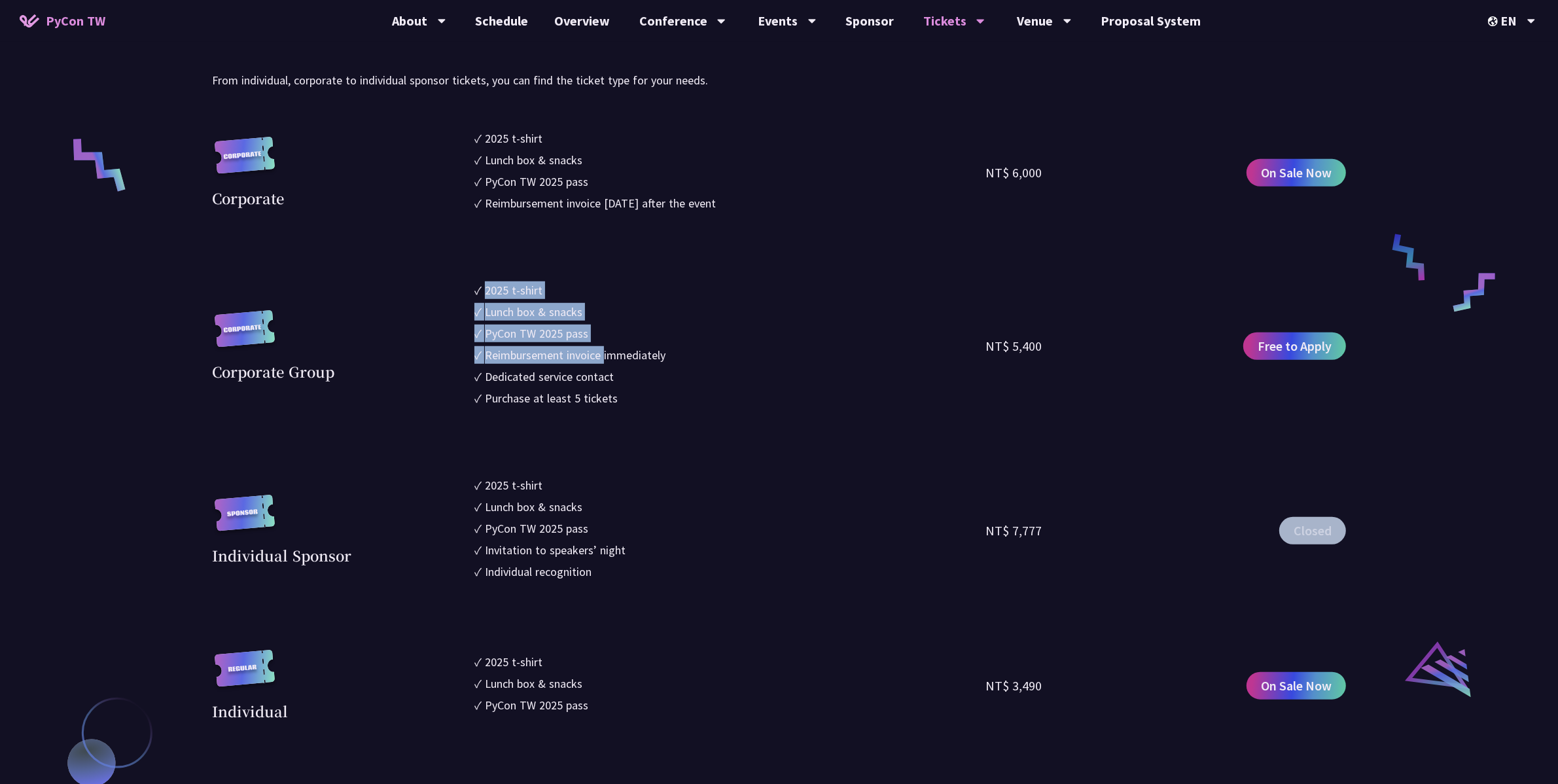
drag, startPoint x: 484, startPoint y: 289, endPoint x: 586, endPoint y: 311, distance: 104.3
click at [603, 345] on ul "✓ 2025 t-shirt ✓ Lunch box & snacks ✓ PyCon TW 2025 pass ✓ Reimbursement invoic…" at bounding box center [730, 346] width 512 height 129
click at [571, 271] on section "Corporate ✓ 2025 t-shirt ✓ Lunch box & snacks ✓ PyCon TW 2025 pass ✓ Reimbursem…" at bounding box center [779, 569] width 1134 height 881
drag, startPoint x: 494, startPoint y: 100, endPoint x: 784, endPoint y: 217, distance: 312.7
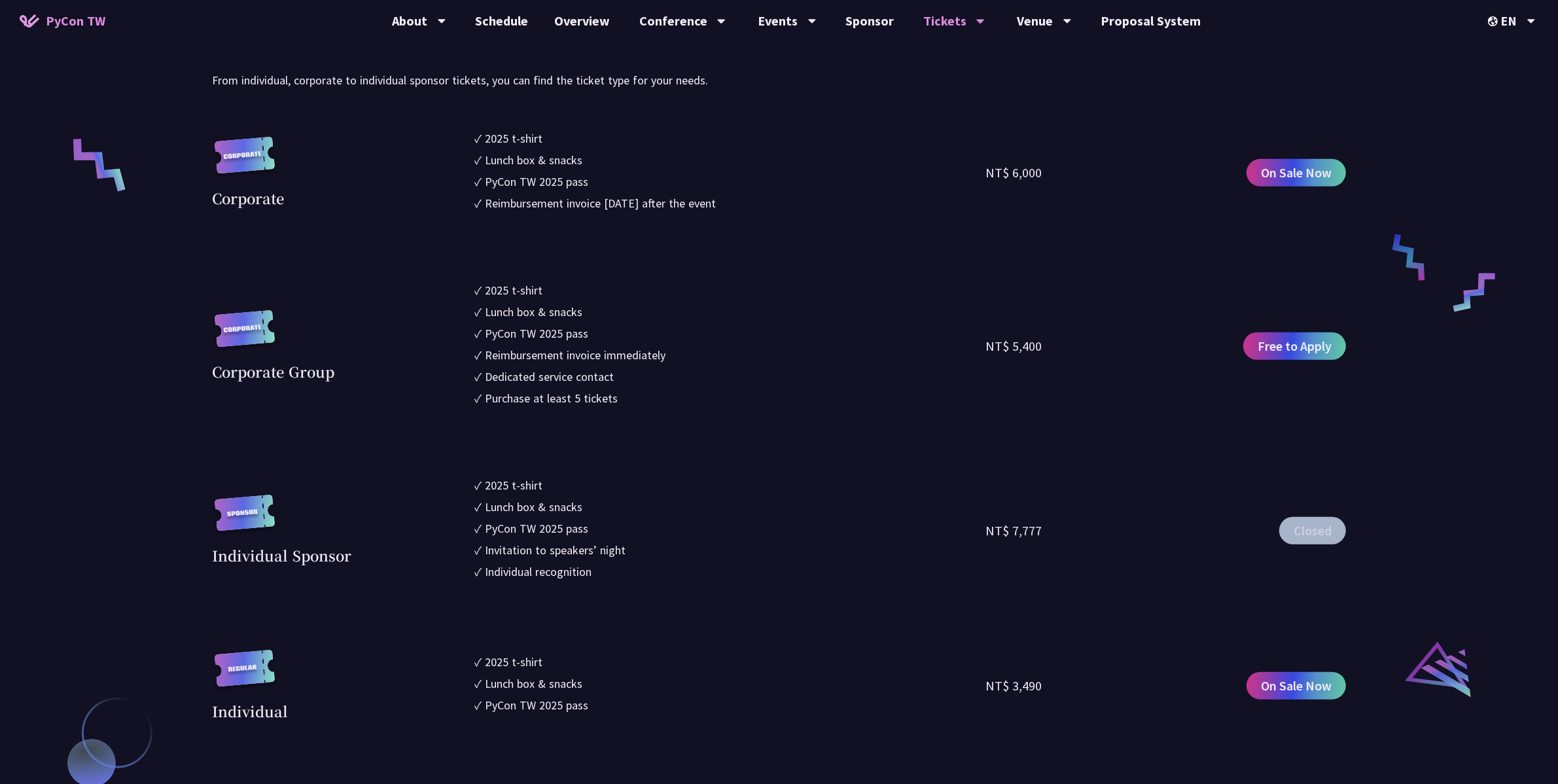
click at [753, 242] on section "Corporate ✓ 2025 t-shirt ✓ Lunch box & snacks ✓ PyCon TW 2025 pass ✓ Reimbursem…" at bounding box center [779, 569] width 1134 height 881
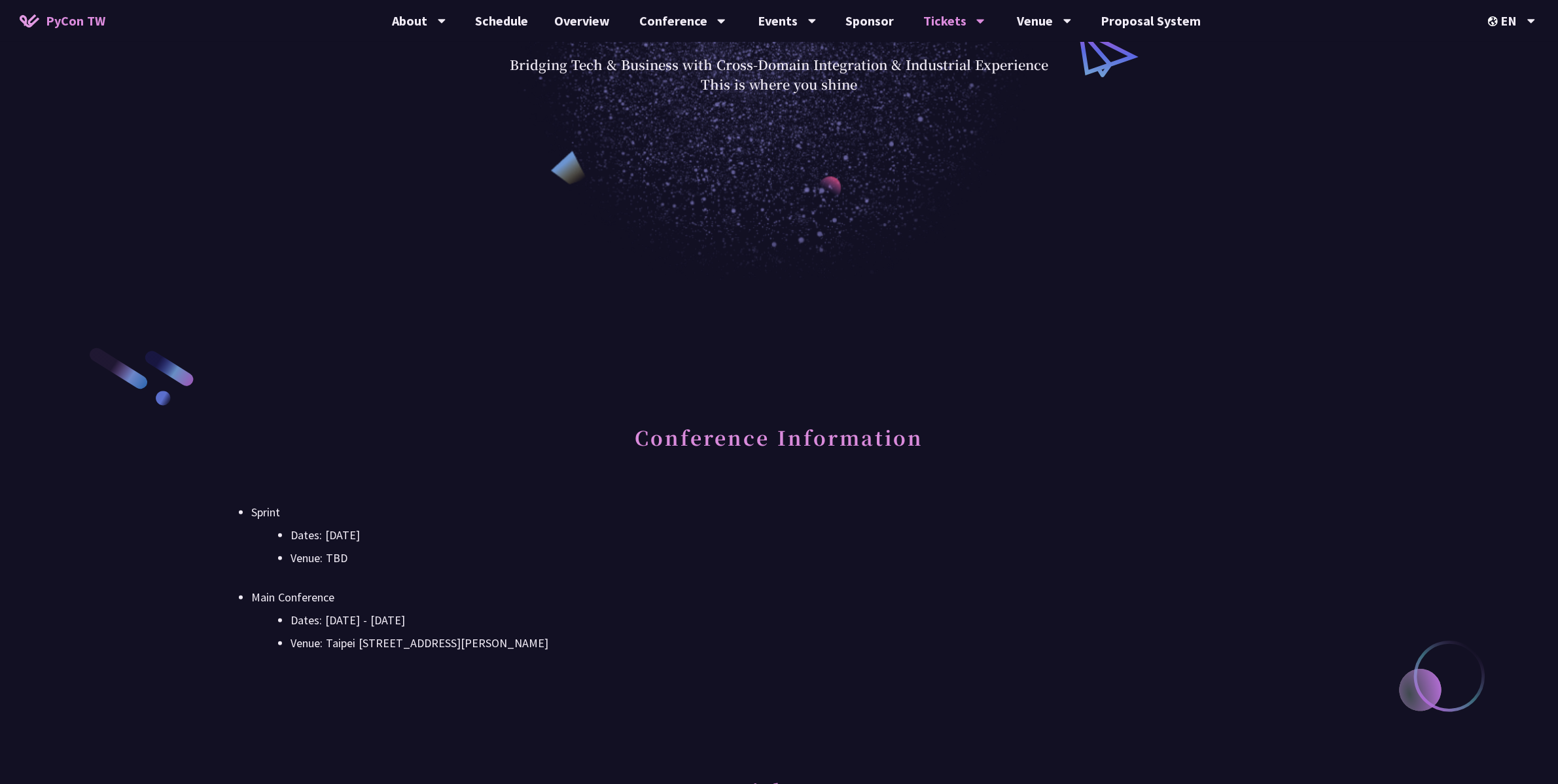
scroll to position [0, 0]
